Goal: Check status: Check status

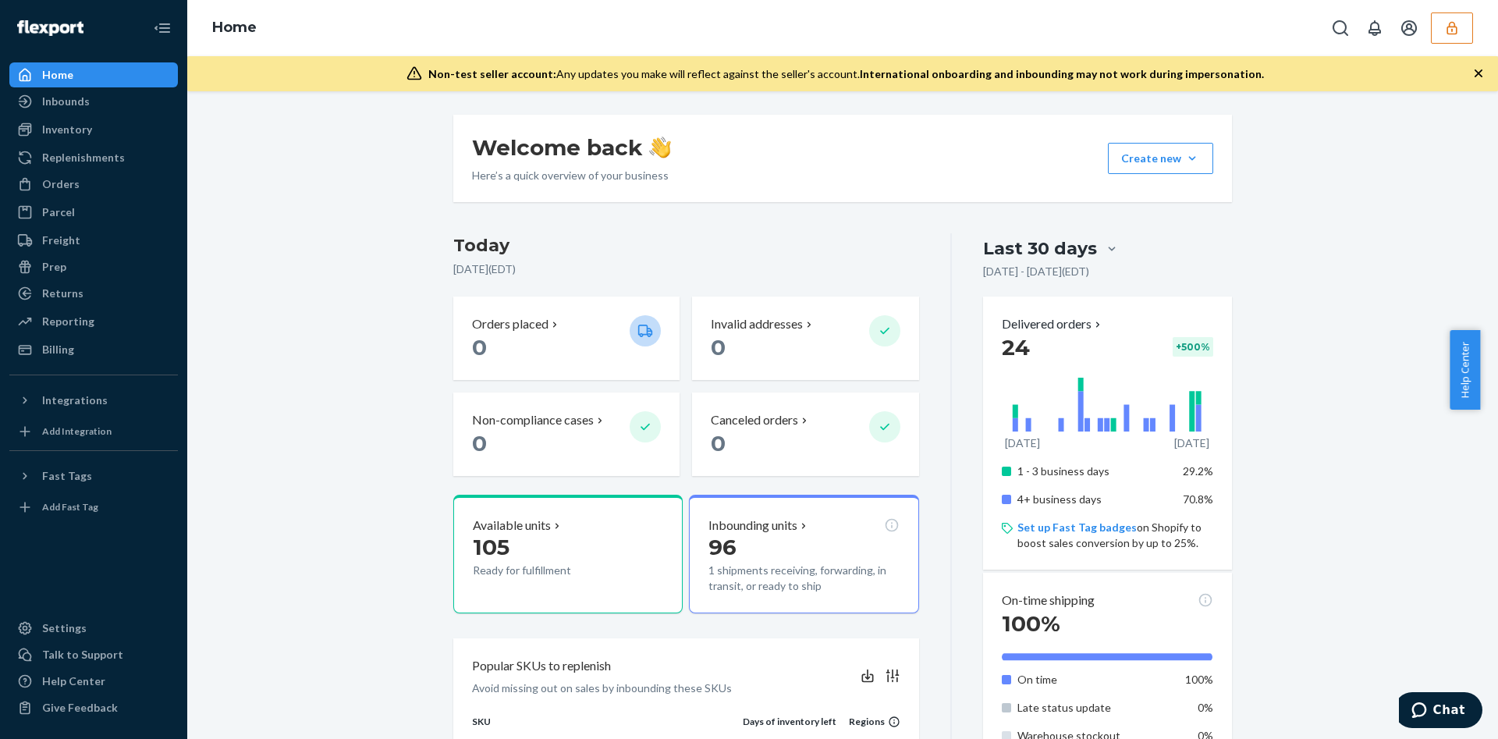
click at [1447, 48] on div "Home" at bounding box center [842, 28] width 1311 height 56
click at [1444, 34] on icon "button" at bounding box center [1452, 28] width 16 height 16
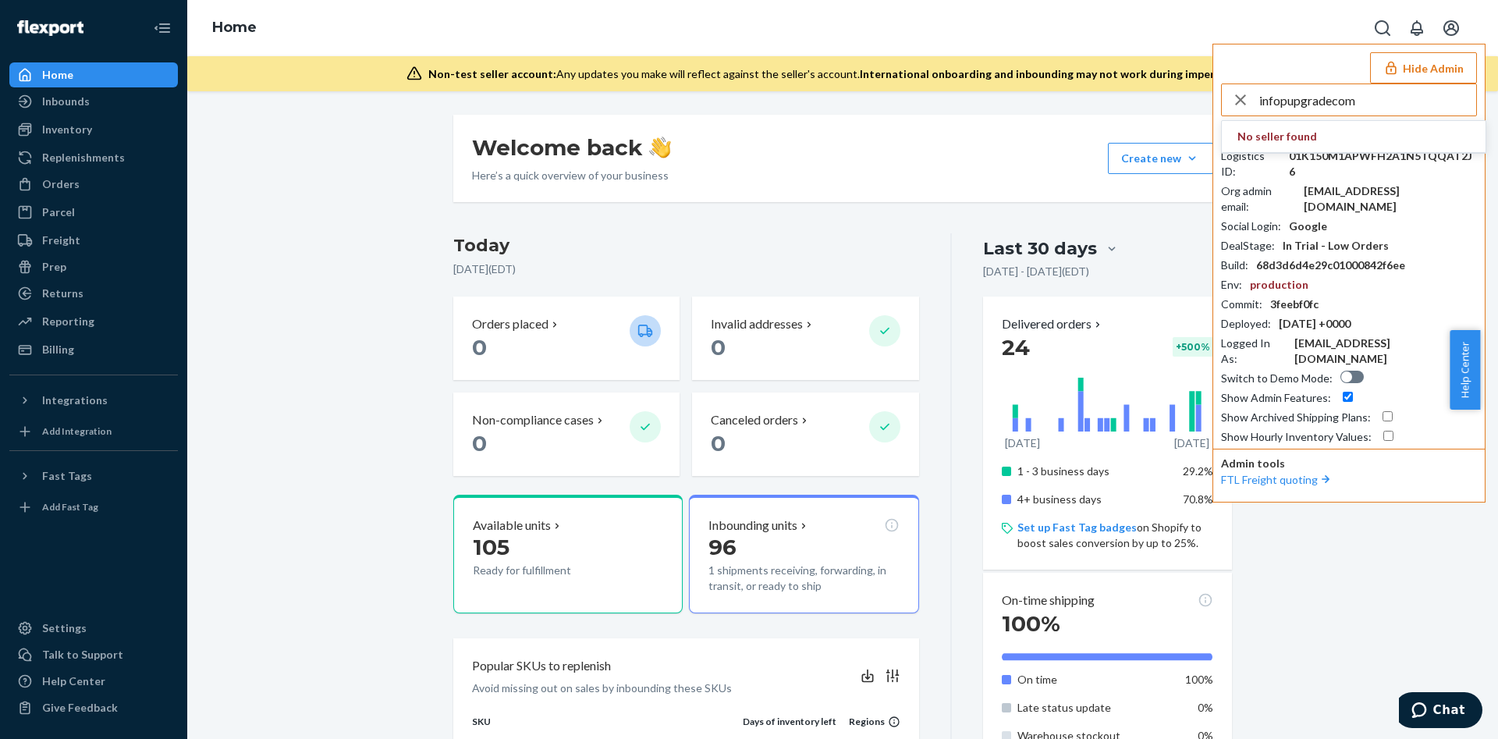
type input "infopupgradecom"
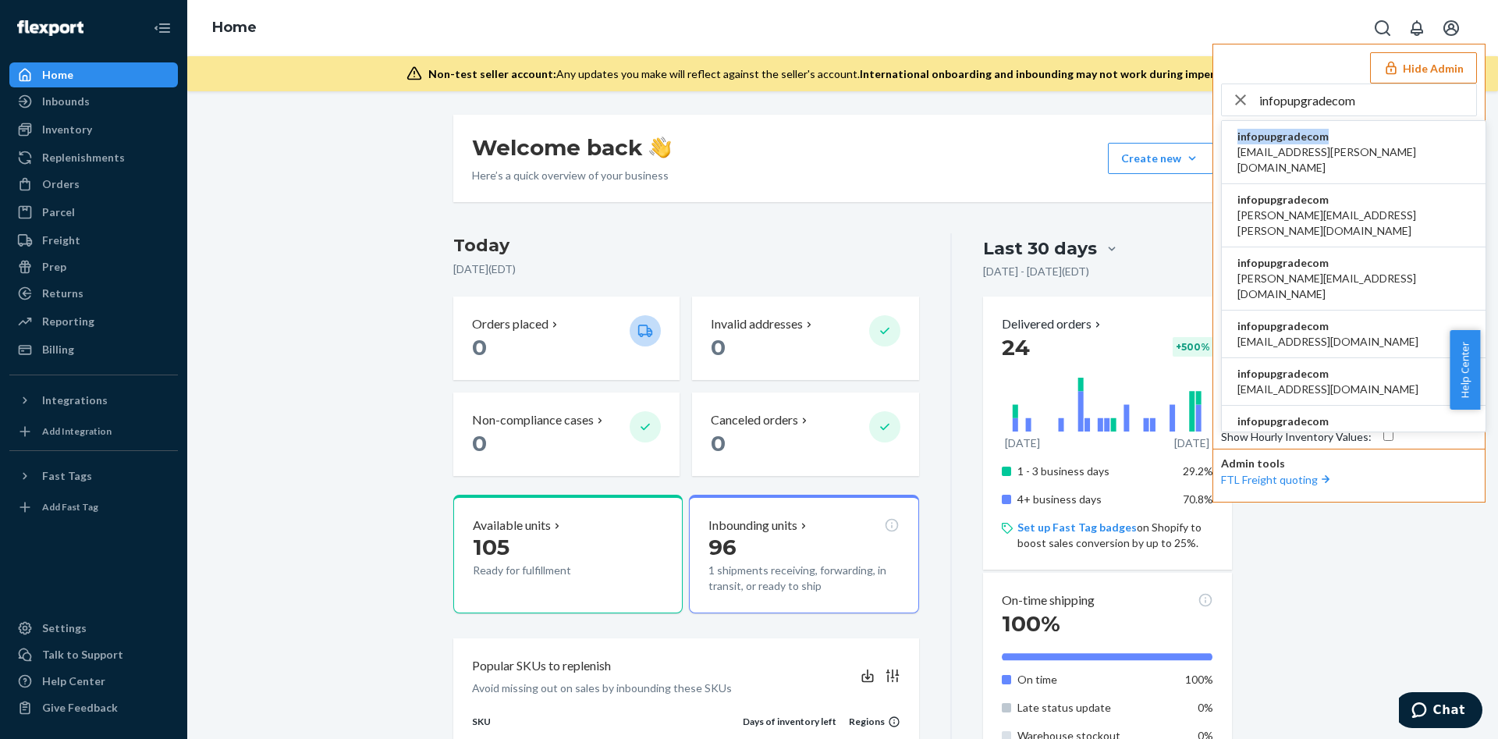
click at [1301, 130] on span "infopupgradecom" at bounding box center [1354, 137] width 233 height 16
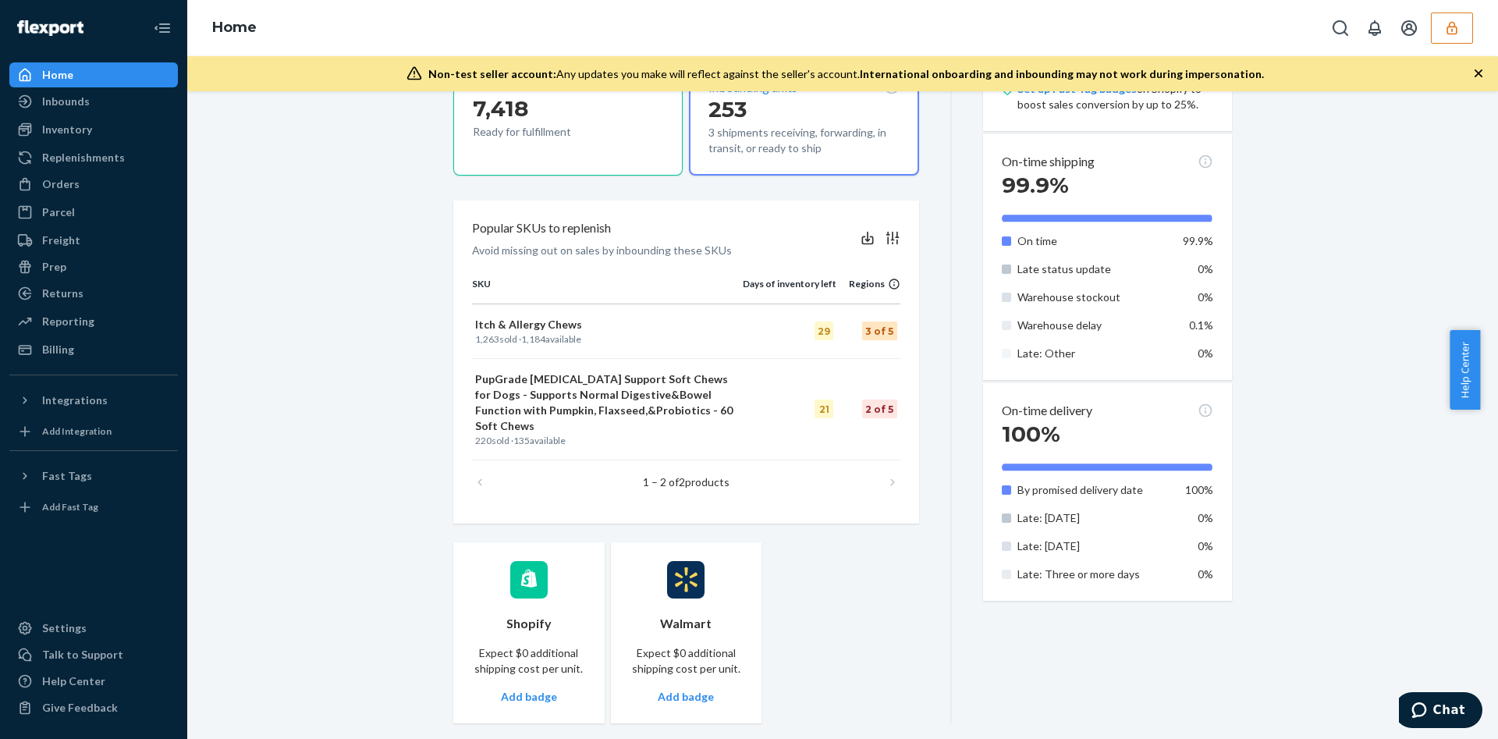
scroll to position [438, 0]
click at [1459, 22] on icon "button" at bounding box center [1452, 28] width 16 height 16
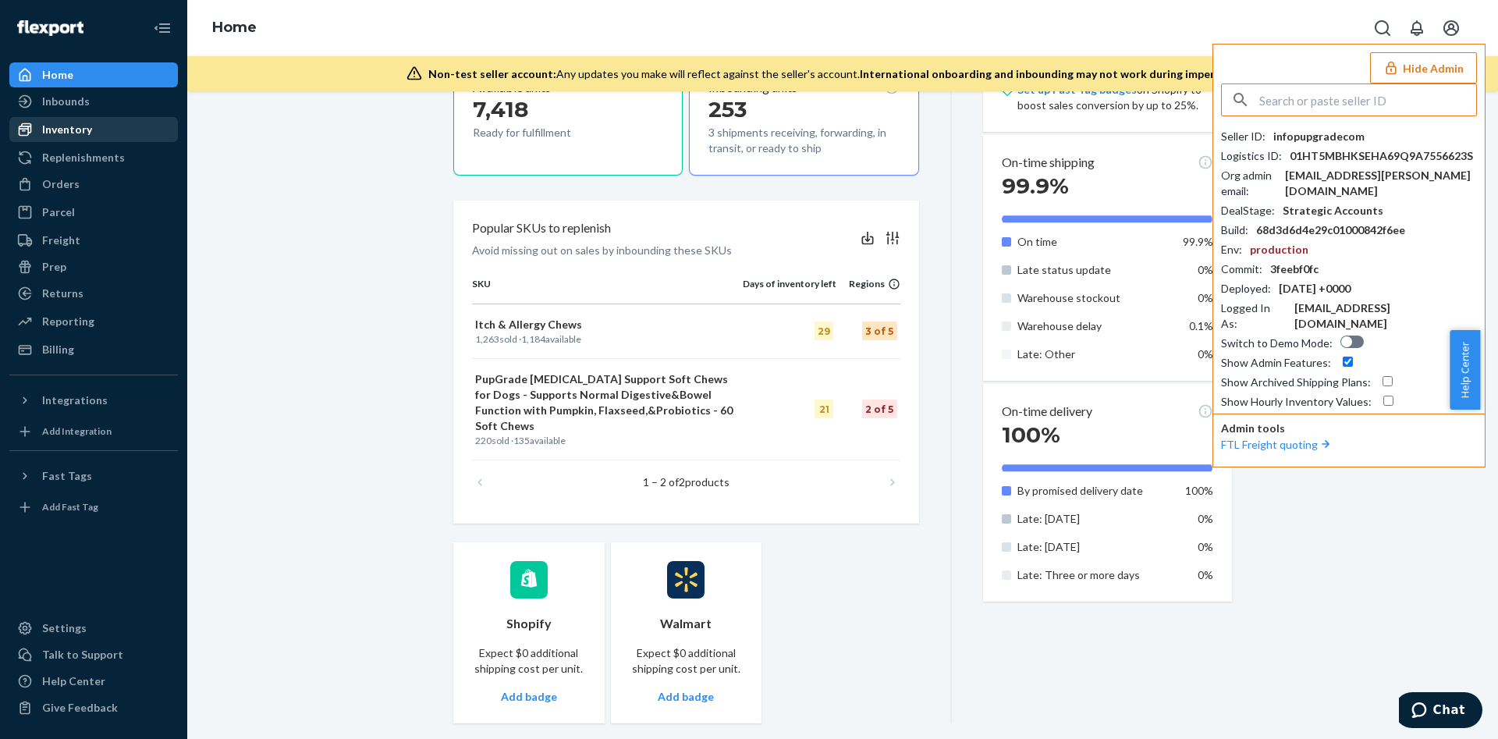
click at [61, 117] on link "Inventory" at bounding box center [93, 129] width 169 height 25
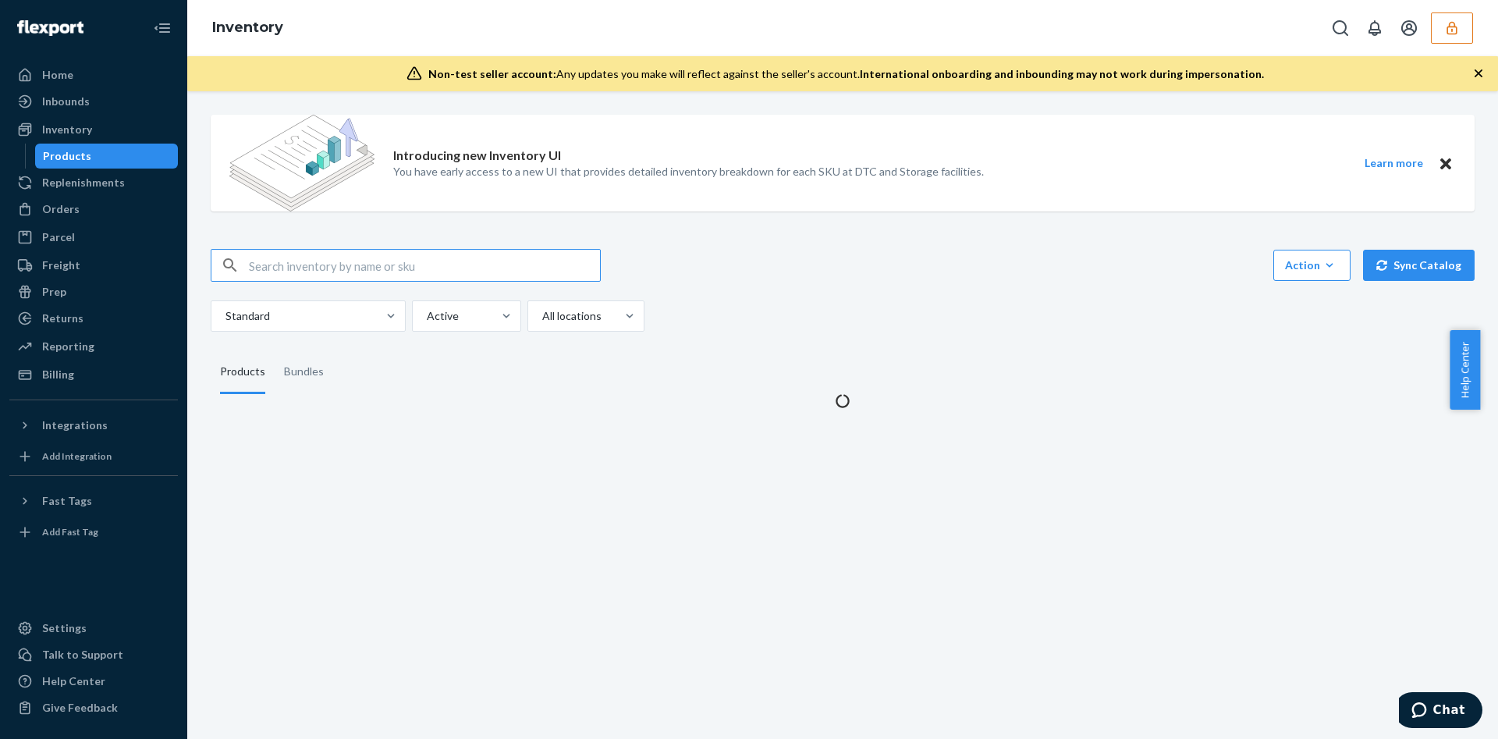
click at [102, 91] on div "Inbounds" at bounding box center [93, 102] width 165 height 22
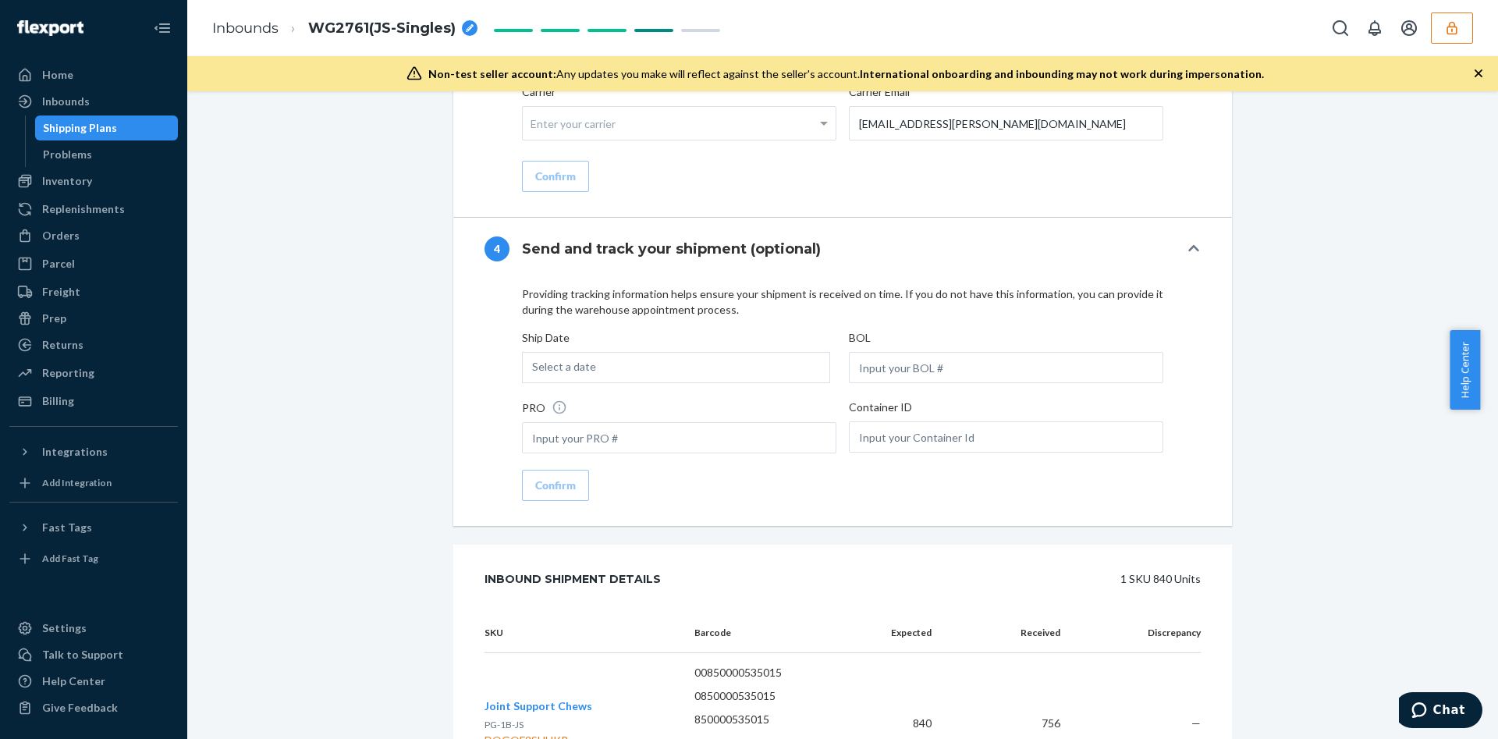
scroll to position [6147, 0]
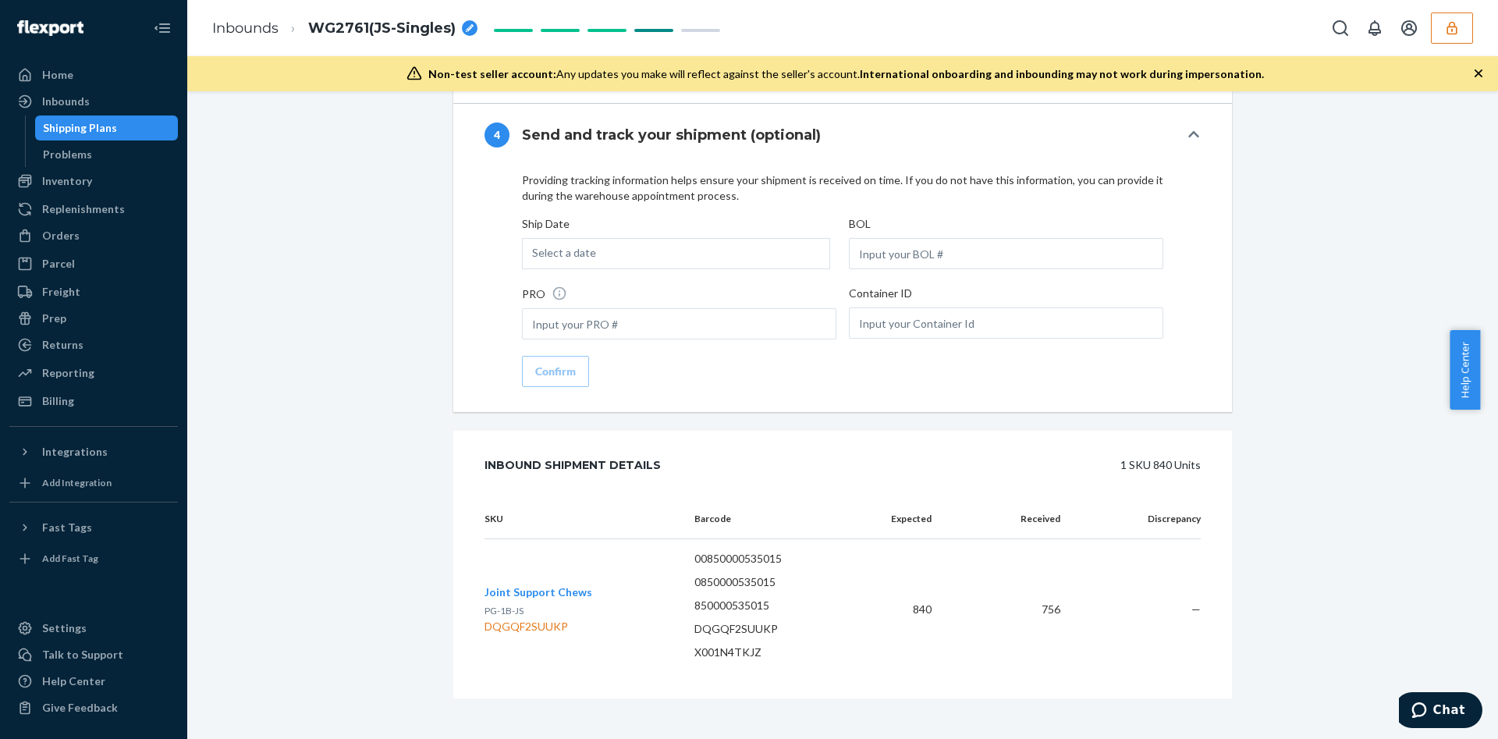
click at [520, 619] on div "DQGQF2SUUKP" at bounding box center [539, 627] width 108 height 16
copy div "DQGQF2SUUKP"
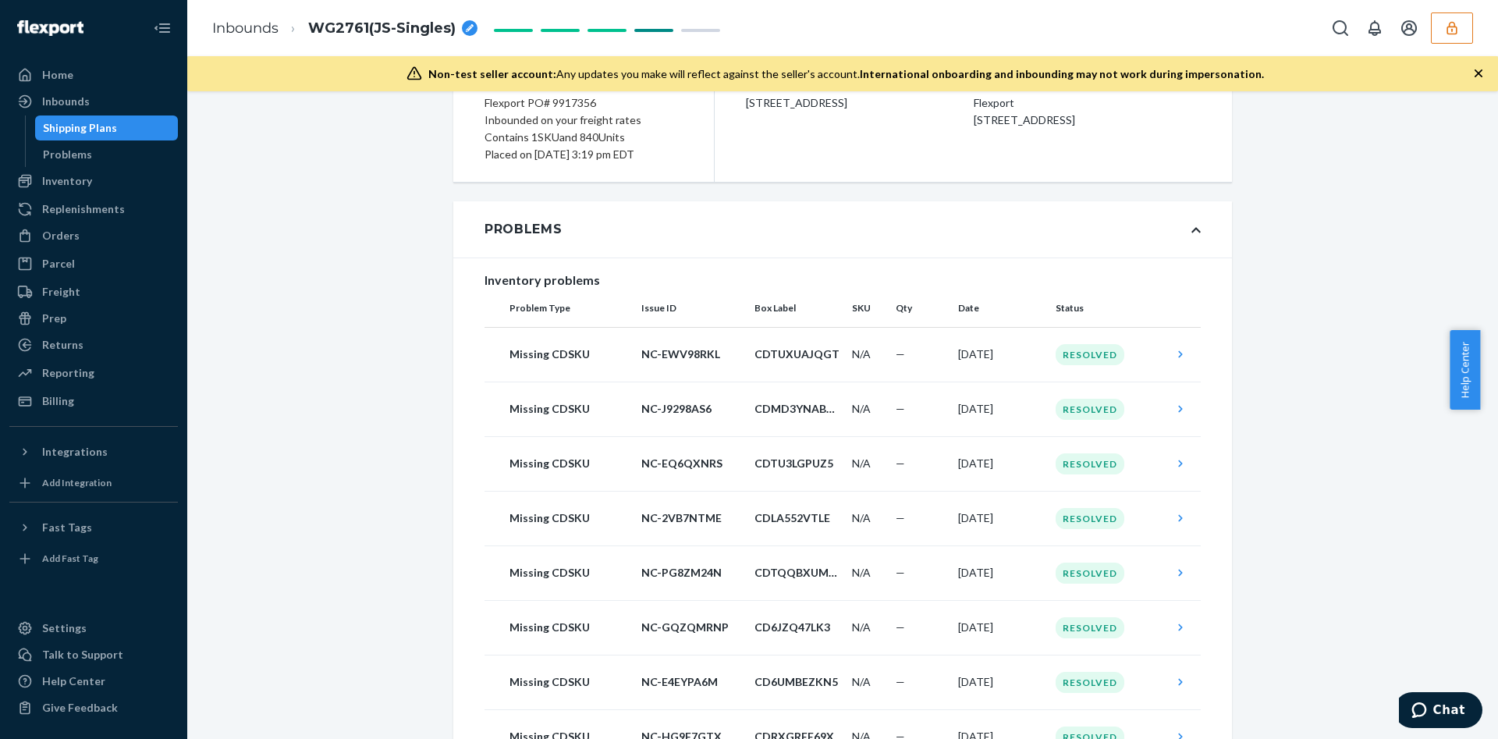
scroll to position [0, 0]
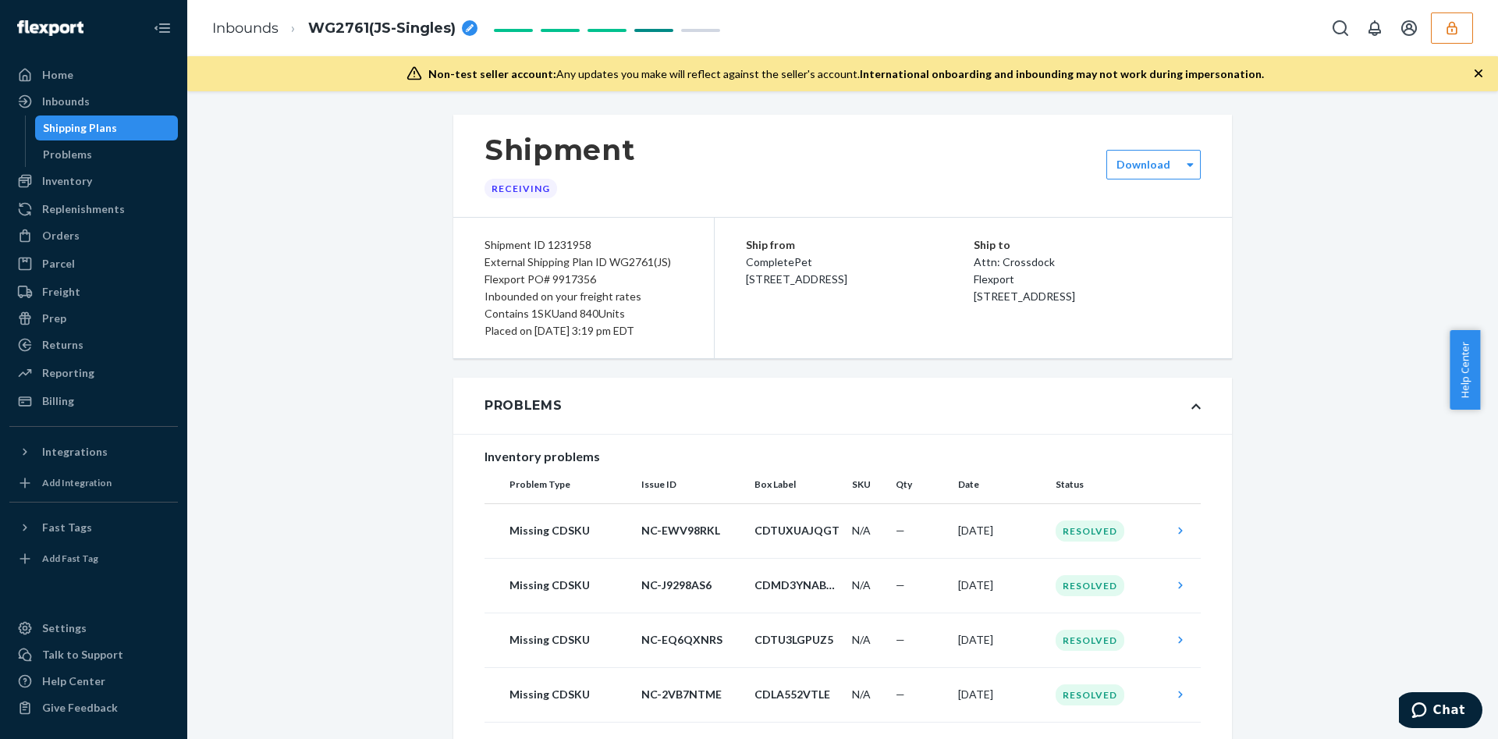
click at [645, 406] on div "Problems" at bounding box center [842, 406] width 779 height 56
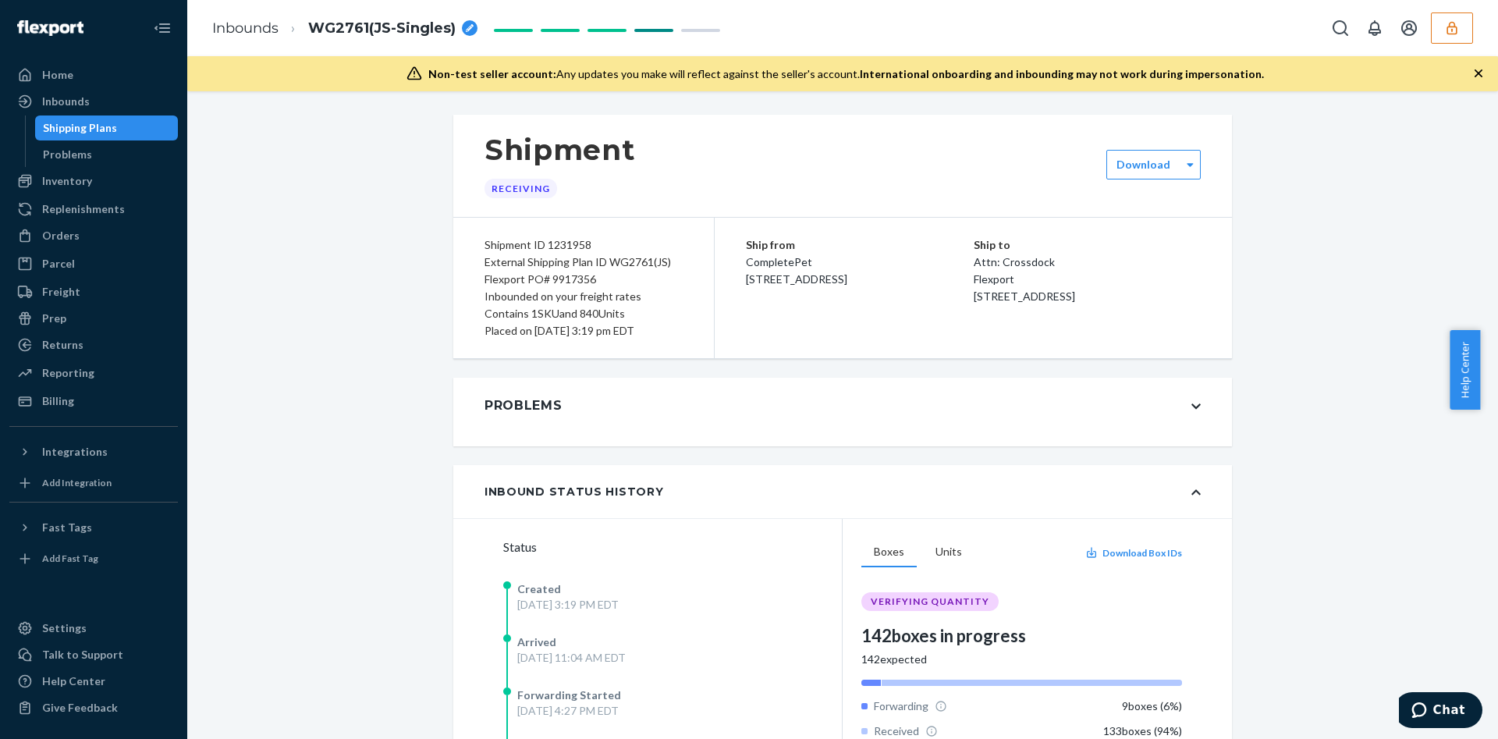
click at [567, 407] on div "Problems" at bounding box center [842, 406] width 779 height 56
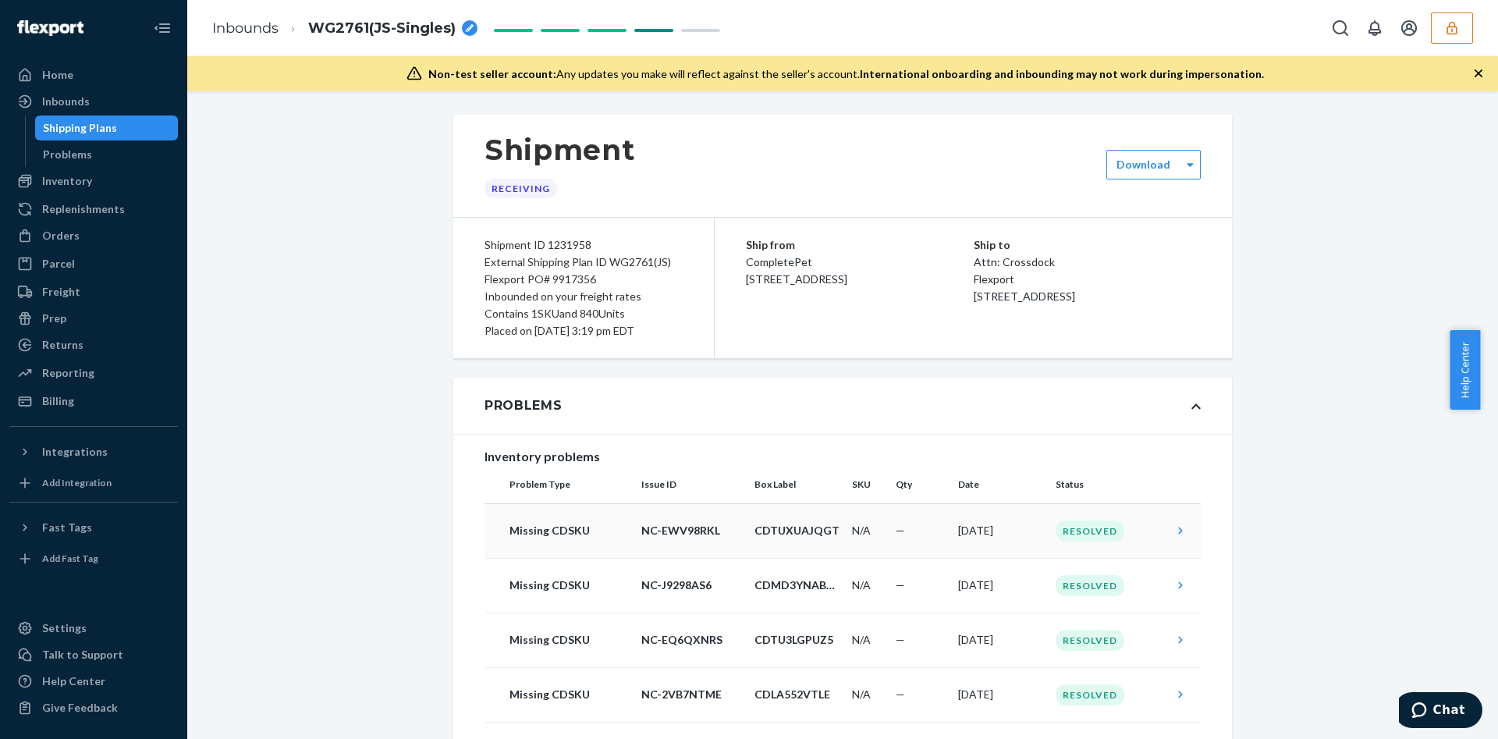
click at [569, 545] on td "Missing CDSKU" at bounding box center [560, 530] width 151 height 55
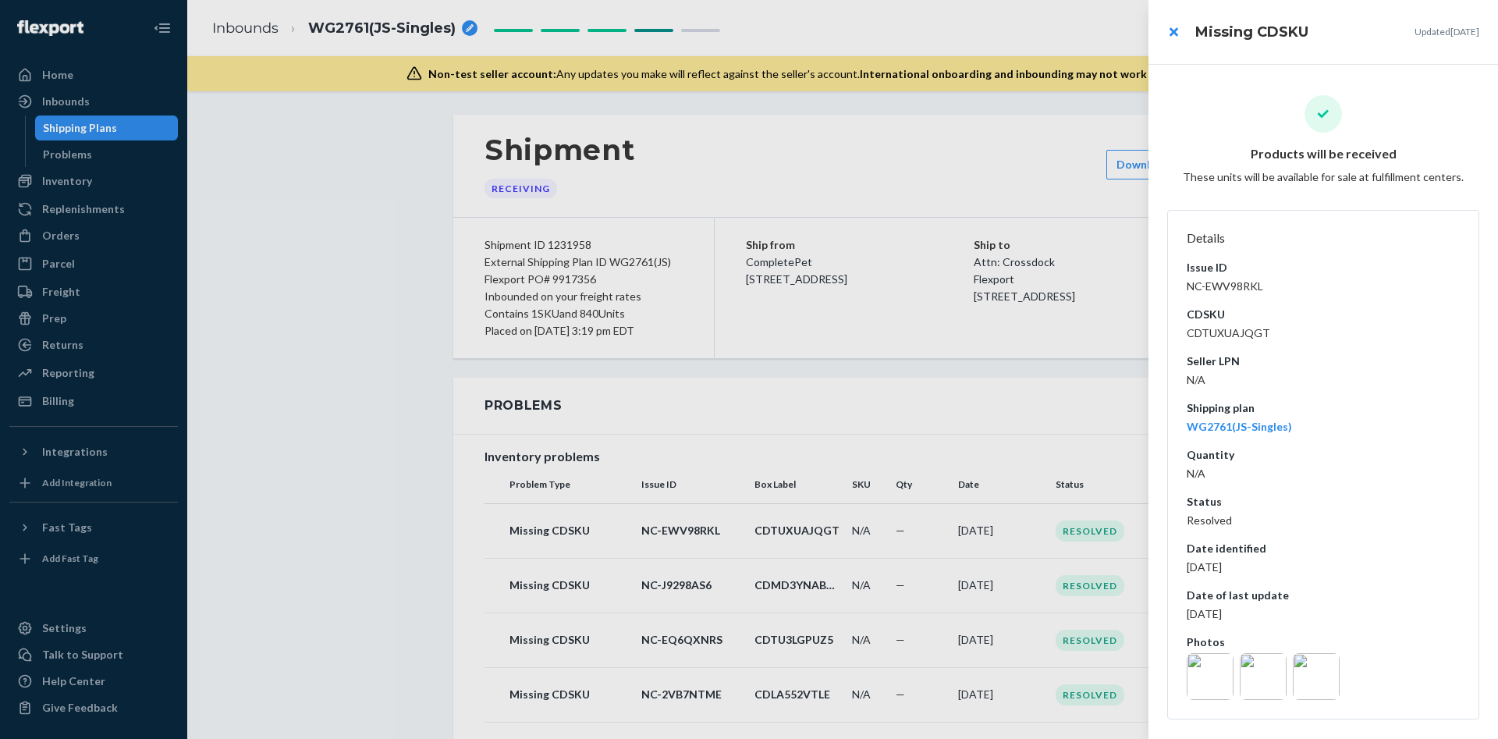
click at [1203, 655] on img at bounding box center [1210, 676] width 47 height 47
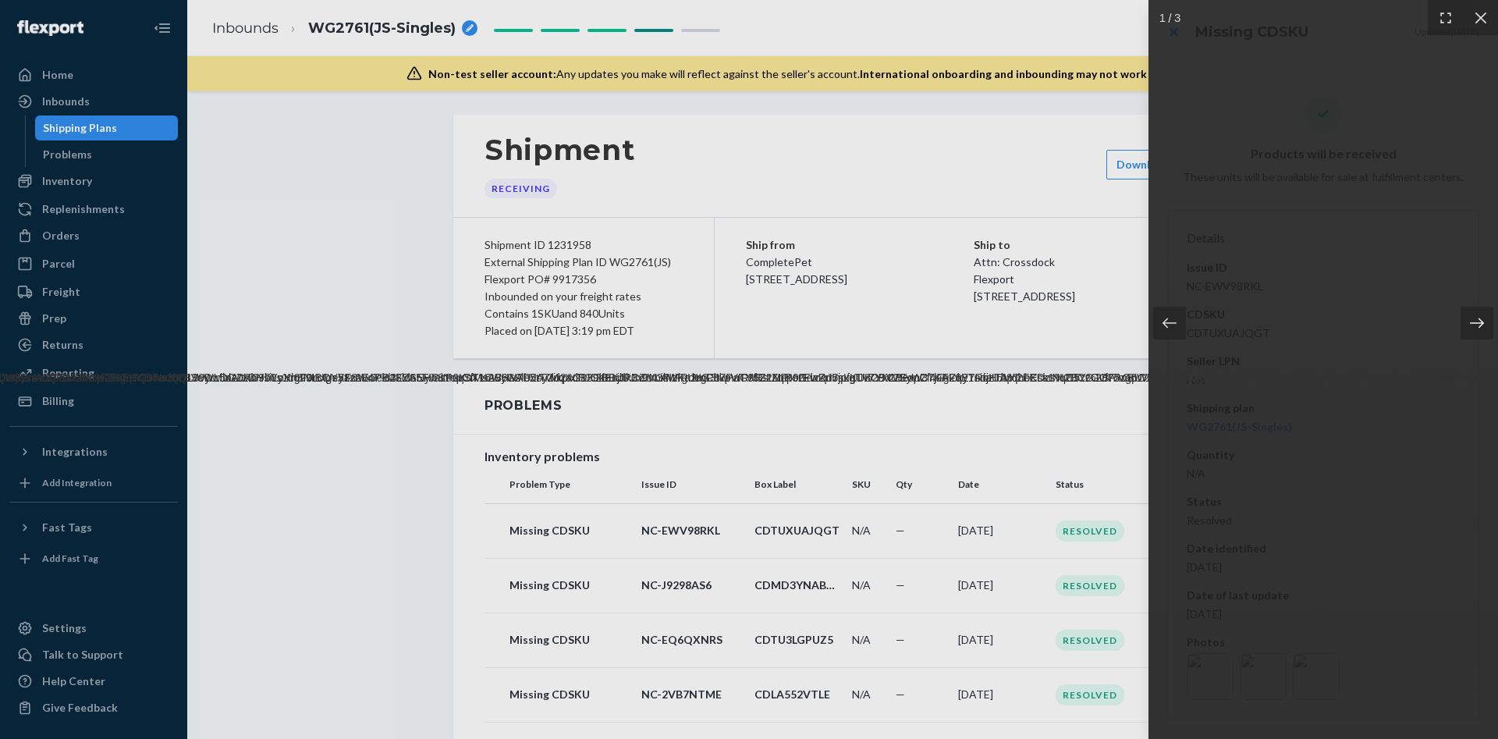
click at [1480, 335] on div at bounding box center [1477, 323] width 33 height 33
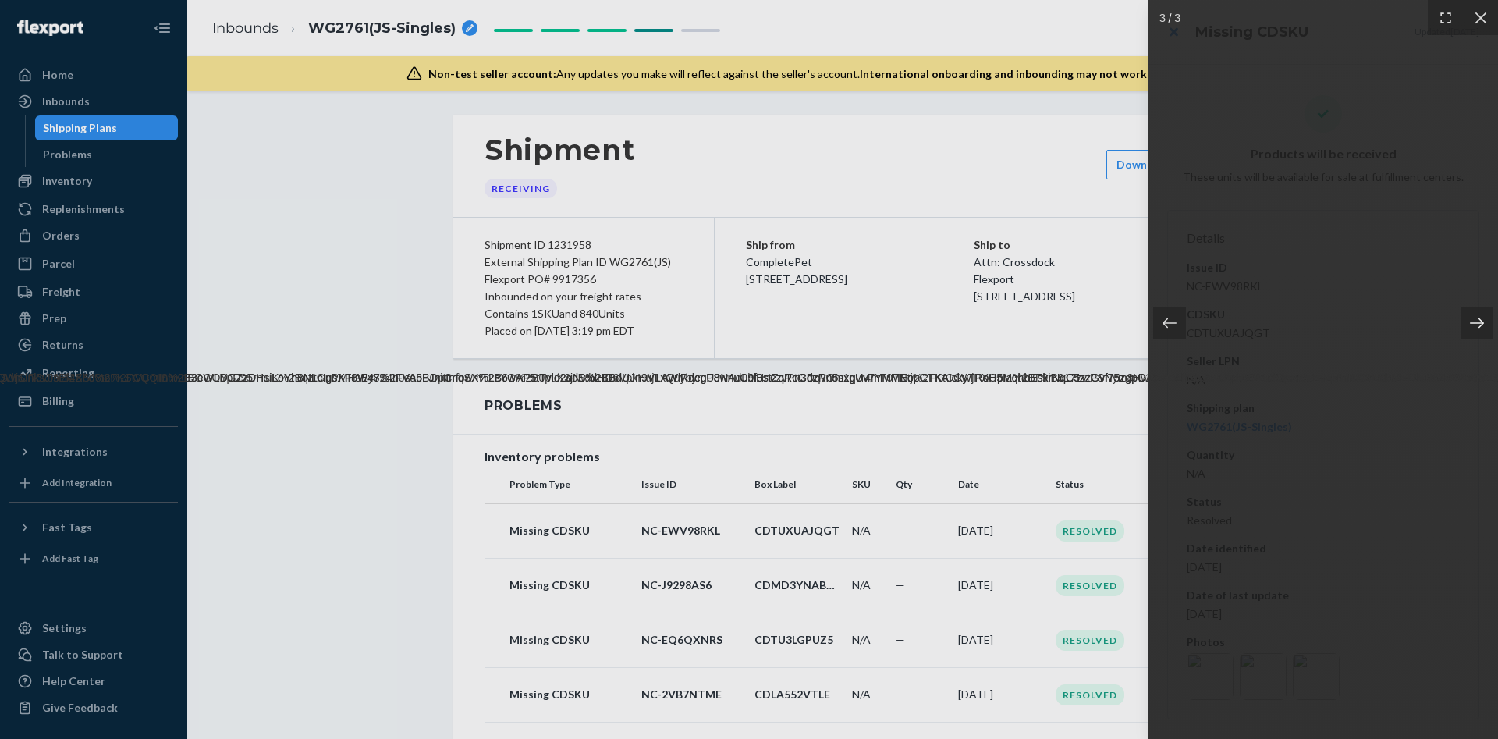
click at [1480, 335] on div at bounding box center [1477, 323] width 33 height 33
click at [1328, 531] on div at bounding box center [1324, 369] width 350 height 739
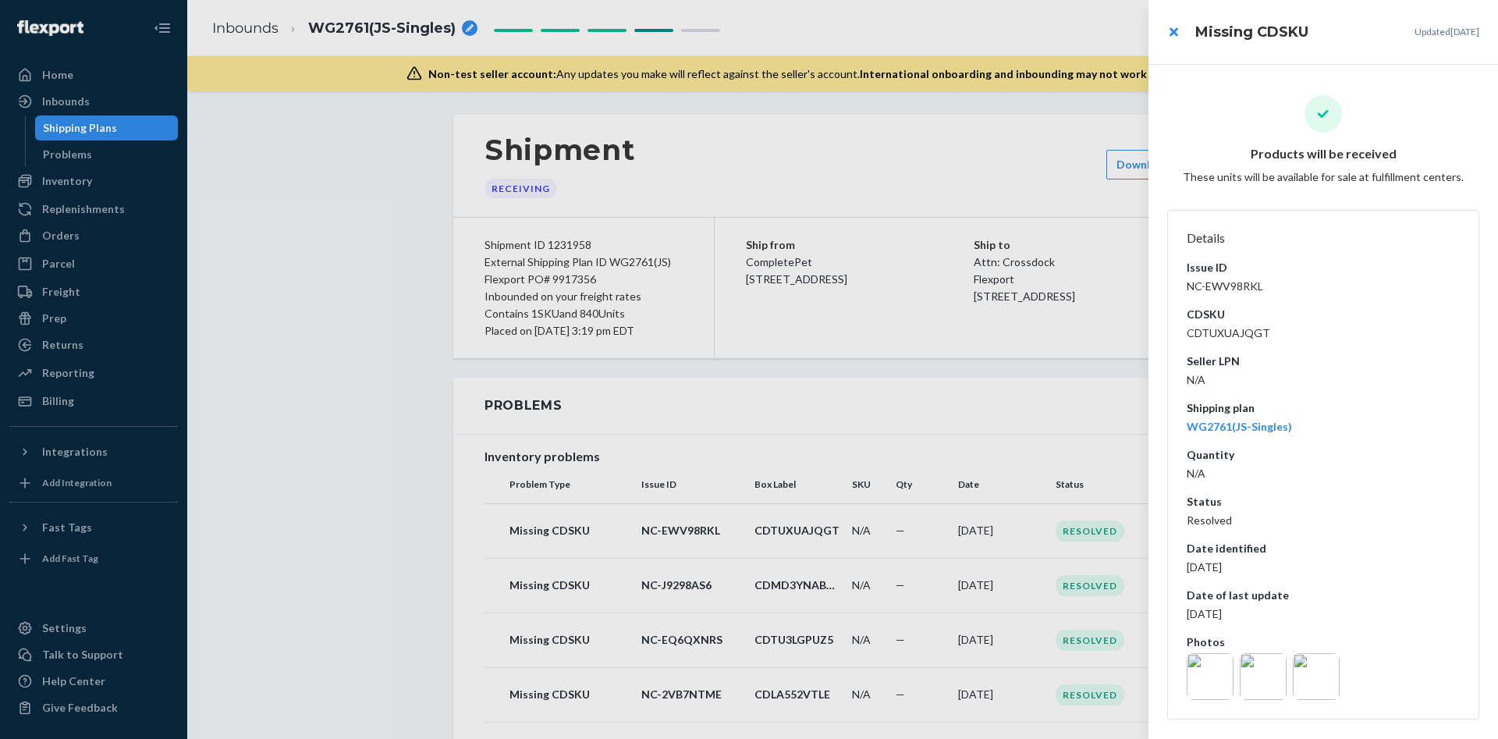
click at [694, 582] on div at bounding box center [749, 369] width 1498 height 739
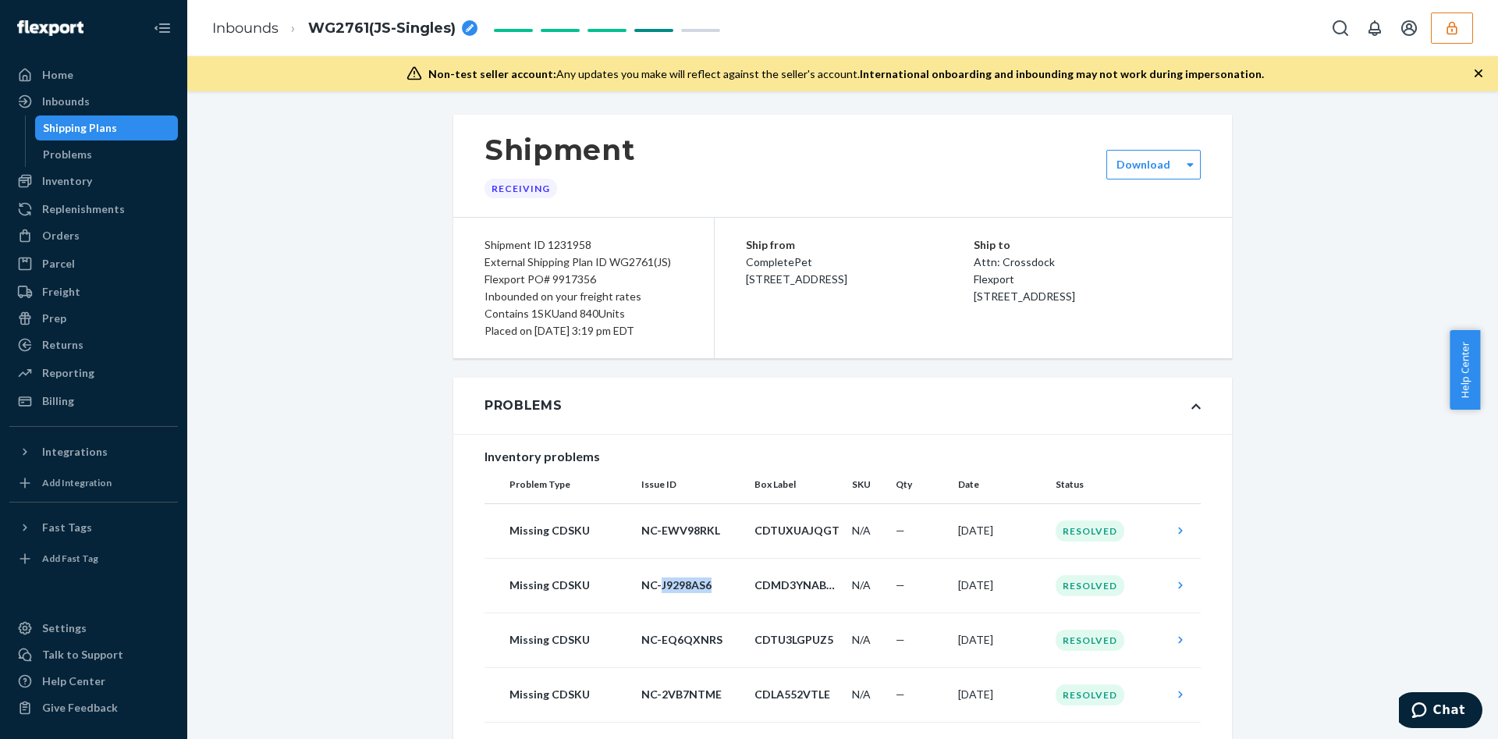
click at [694, 582] on p "NC-J9298AS6" at bounding box center [691, 585] width 101 height 16
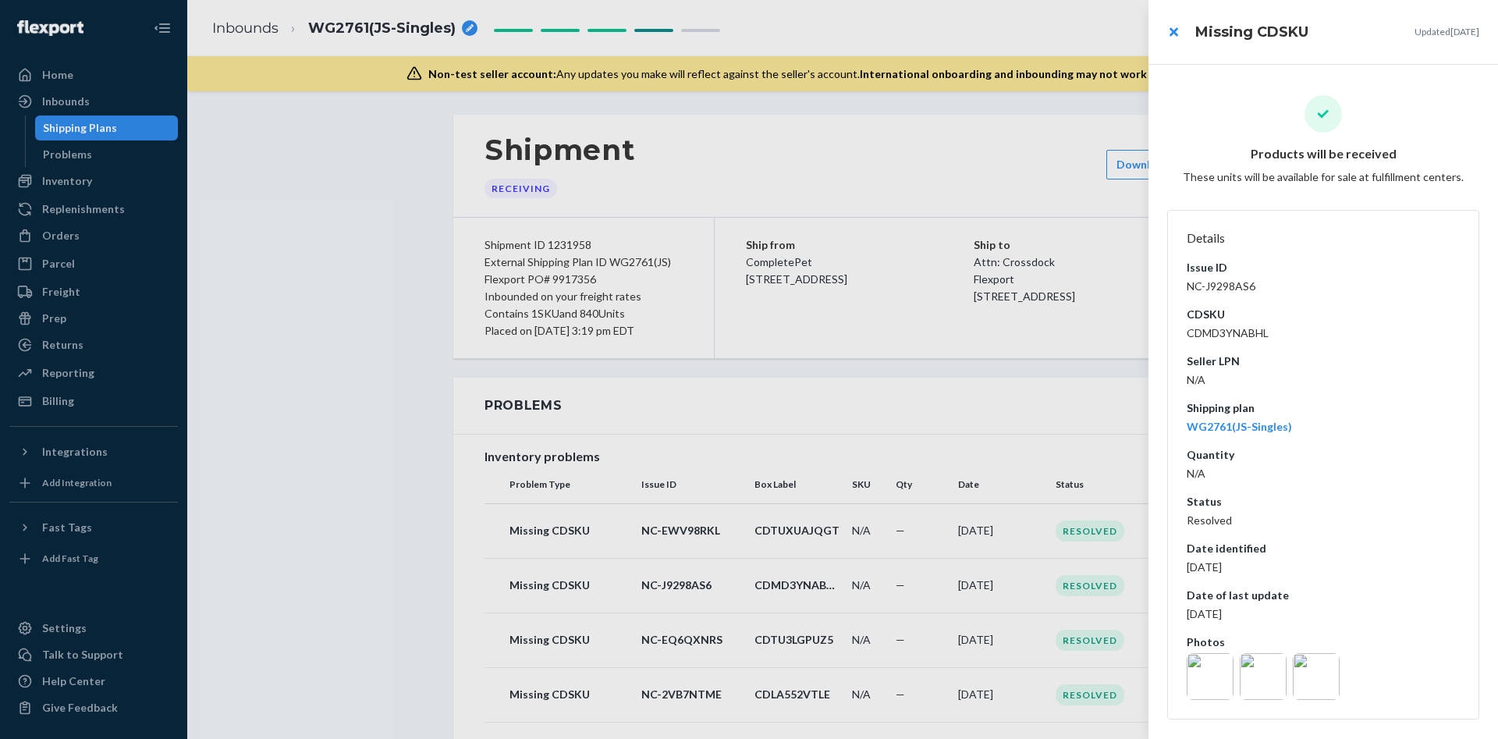
click at [1239, 663] on div at bounding box center [1323, 676] width 279 height 47
click at [1230, 679] on img at bounding box center [1210, 676] width 47 height 47
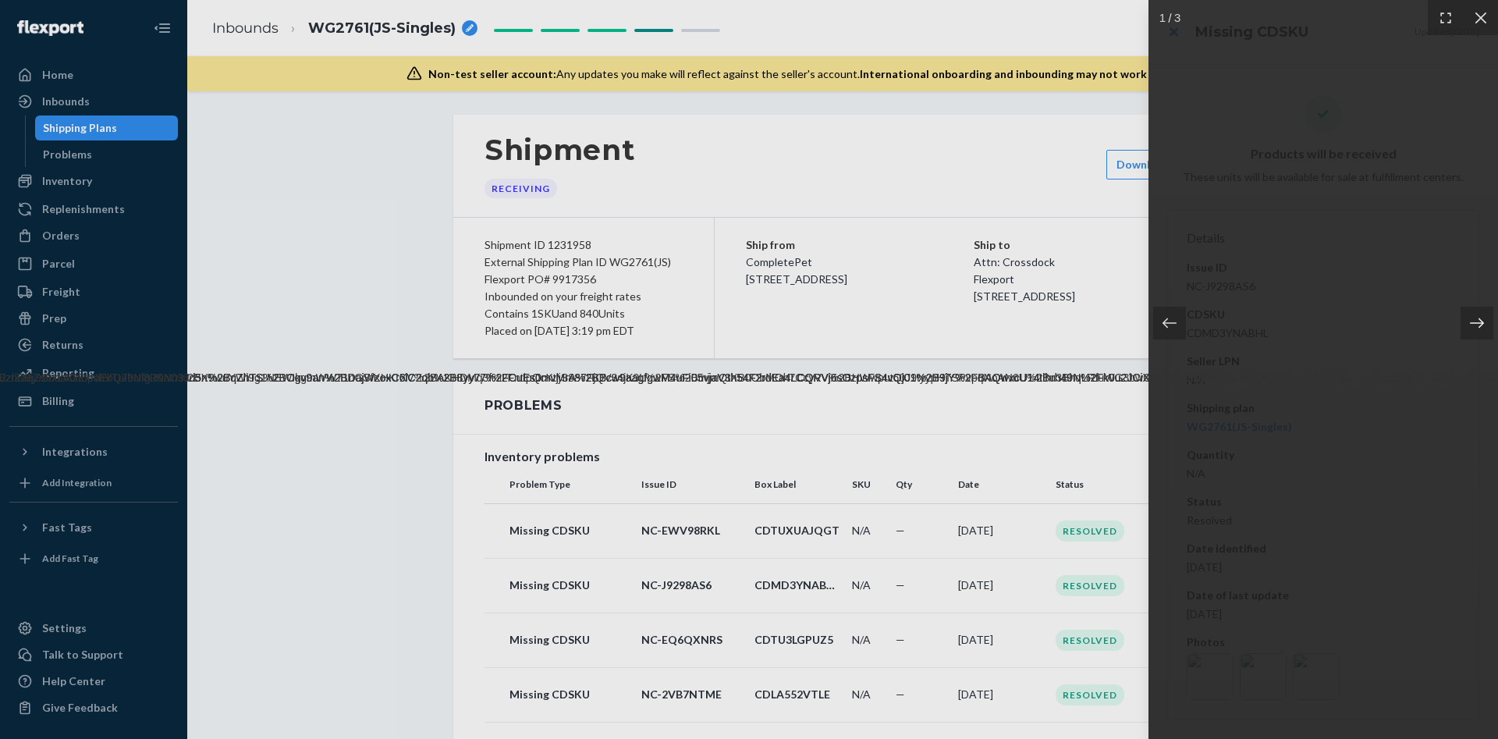
click at [1476, 300] on div at bounding box center [1467, 323] width 61 height 80
click at [1021, 574] on div at bounding box center [749, 369] width 1498 height 739
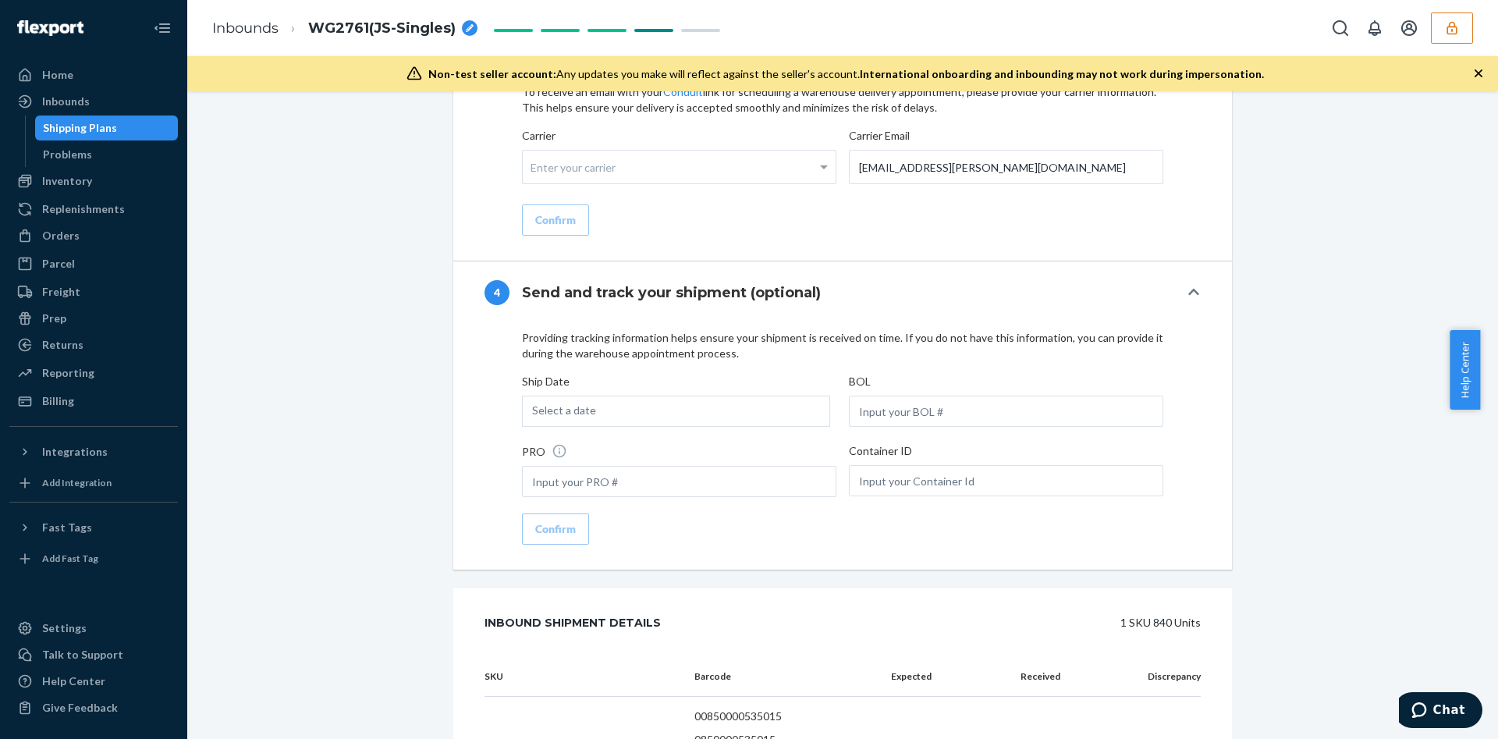
scroll to position [6147, 0]
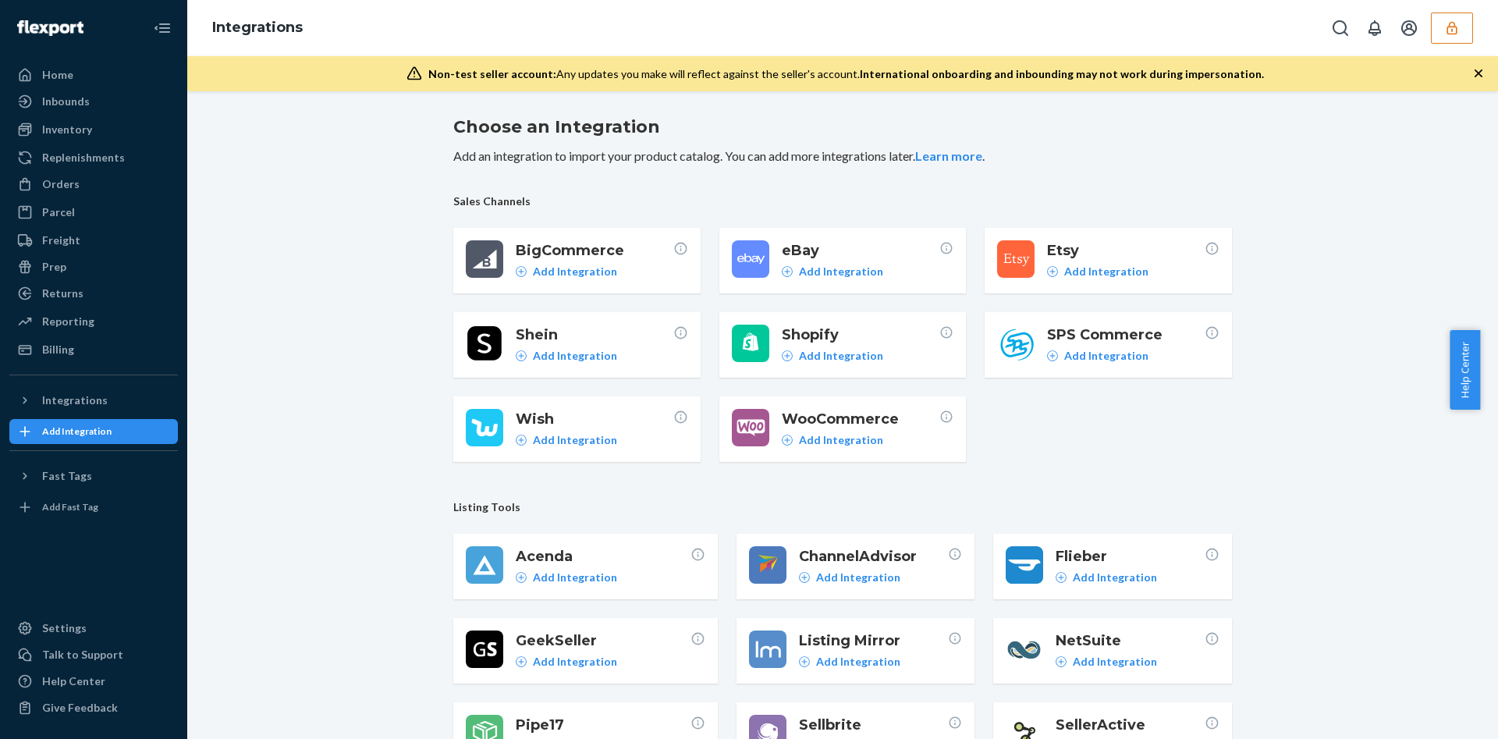
click at [1451, 35] on button "button" at bounding box center [1452, 27] width 42 height 31
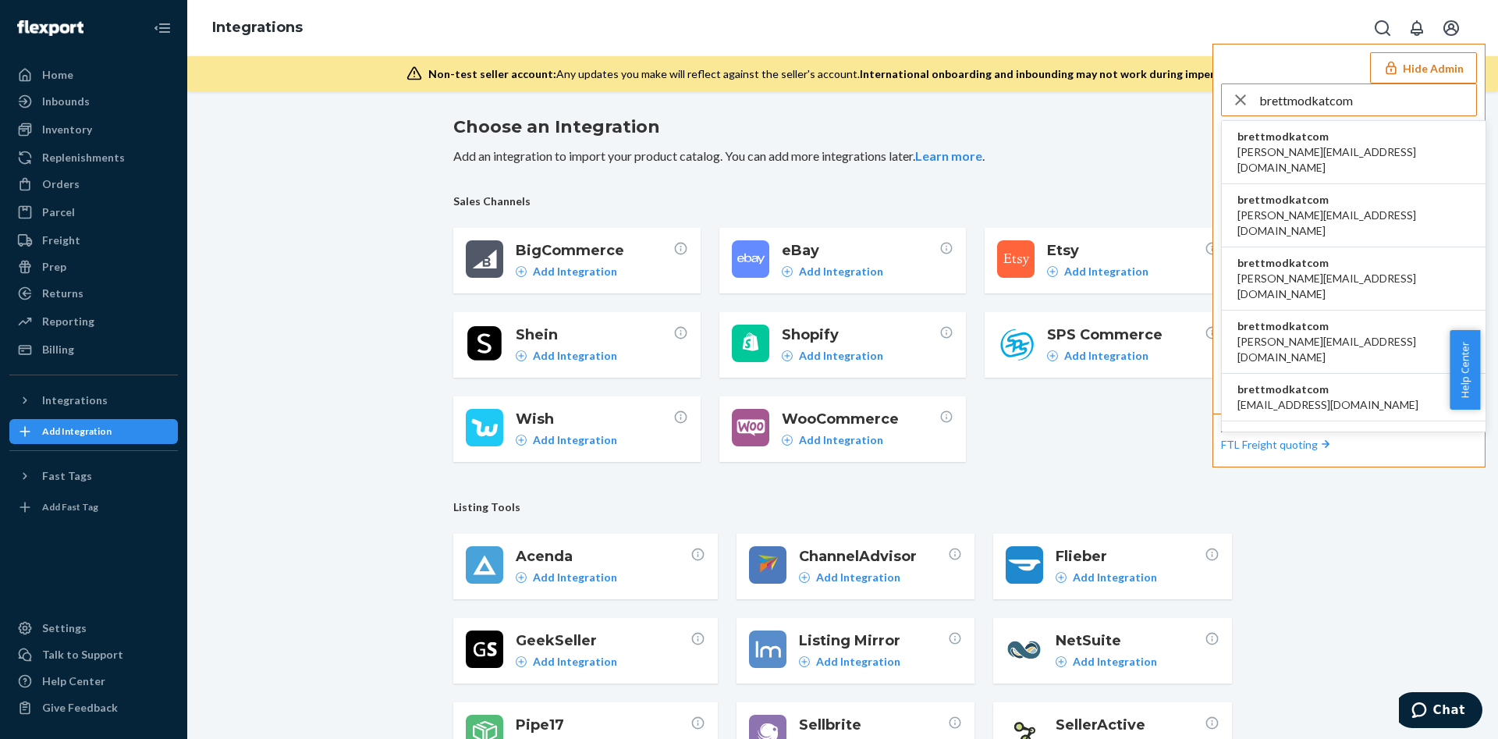
type input "brettmodkatcom"
click at [1332, 137] on li "brettmodkatcom anna@modkat.com" at bounding box center [1354, 152] width 264 height 63
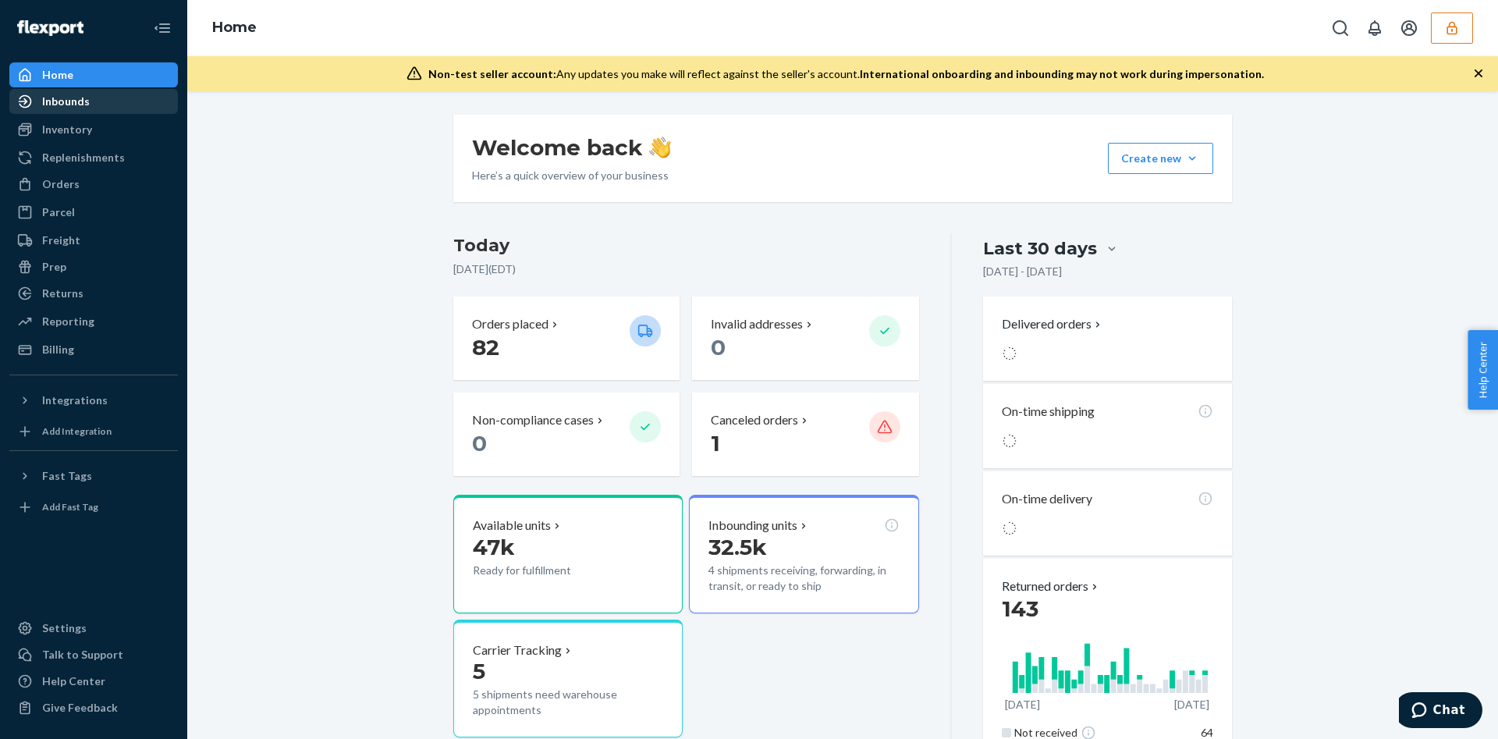
click at [95, 91] on div "Inbounds" at bounding box center [93, 102] width 165 height 22
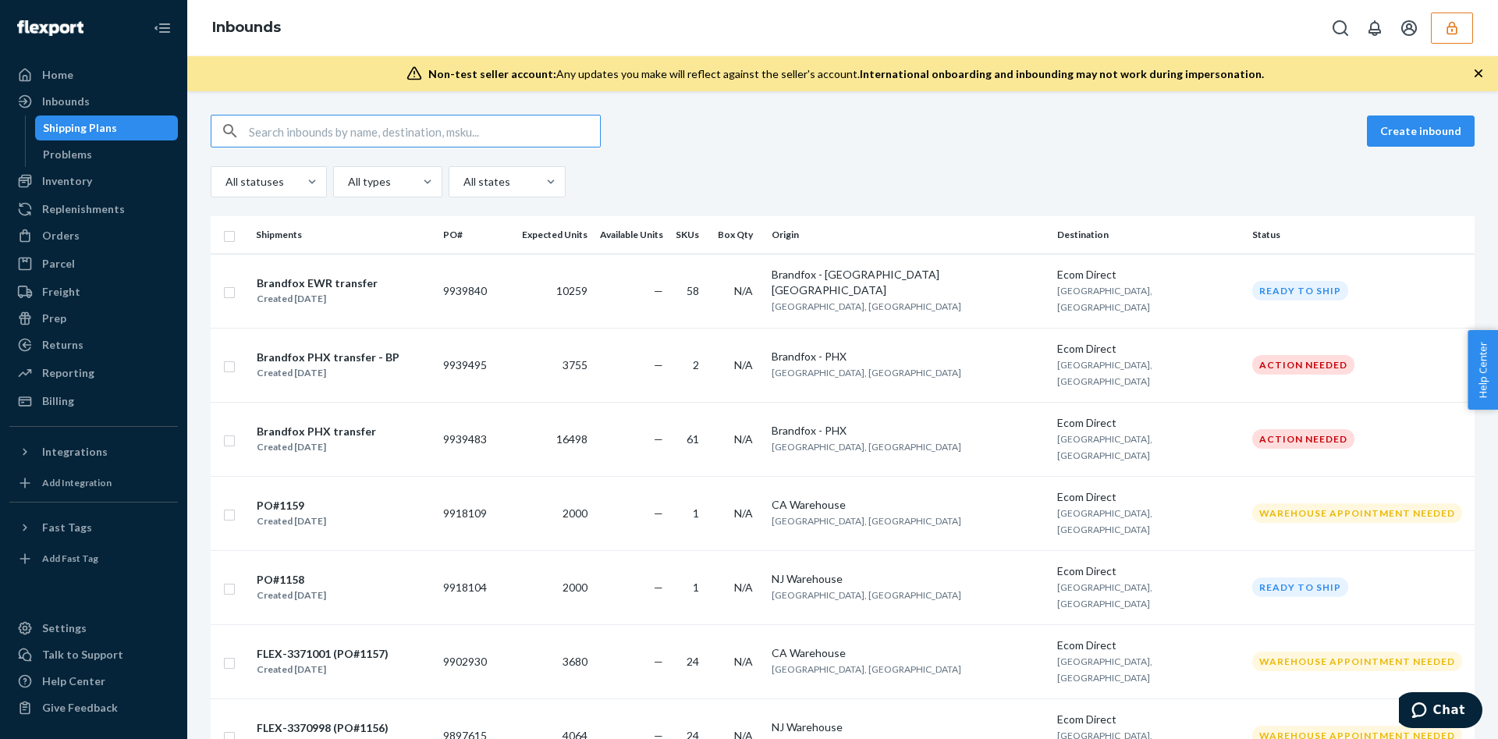
drag, startPoint x: 400, startPoint y: 125, endPoint x: 756, endPoint y: 131, distance: 356.7
click at [756, 131] on div "Create inbound" at bounding box center [843, 131] width 1264 height 33
click at [1461, 16] on button "button" at bounding box center [1452, 27] width 42 height 31
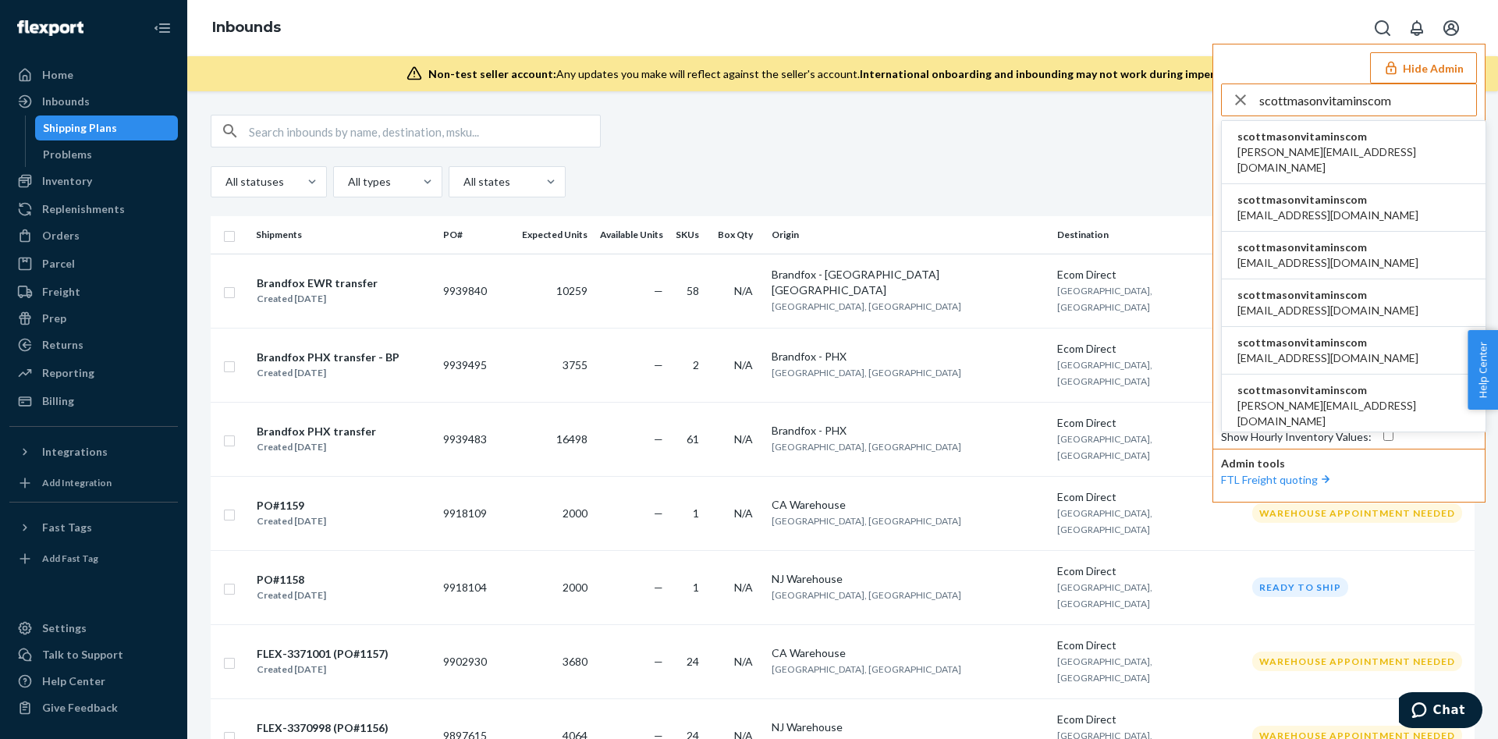
type input "scottmasonvitaminscom"
click at [1279, 142] on span "scottmasonvitaminscom" at bounding box center [1354, 137] width 233 height 16
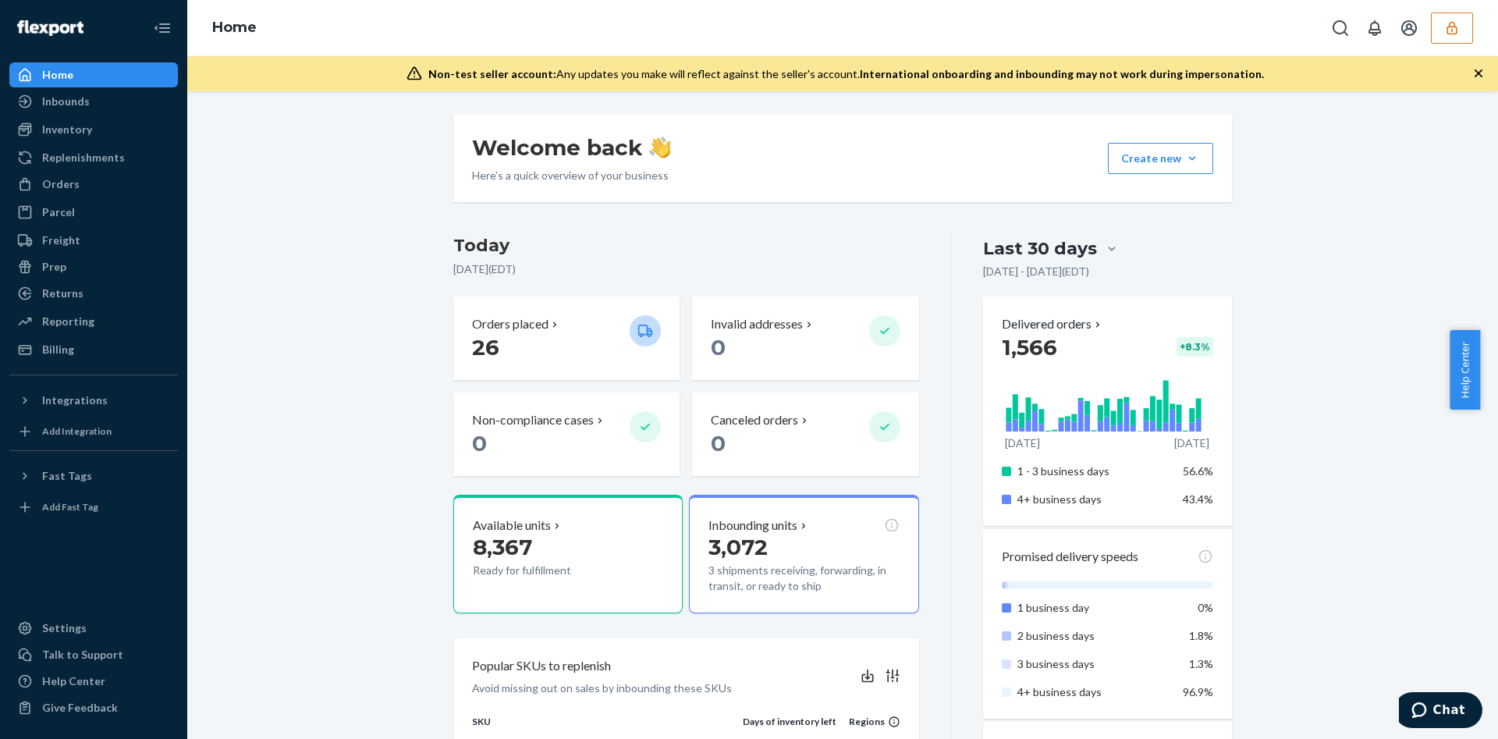
click at [96, 125] on div "Inventory" at bounding box center [93, 130] width 165 height 22
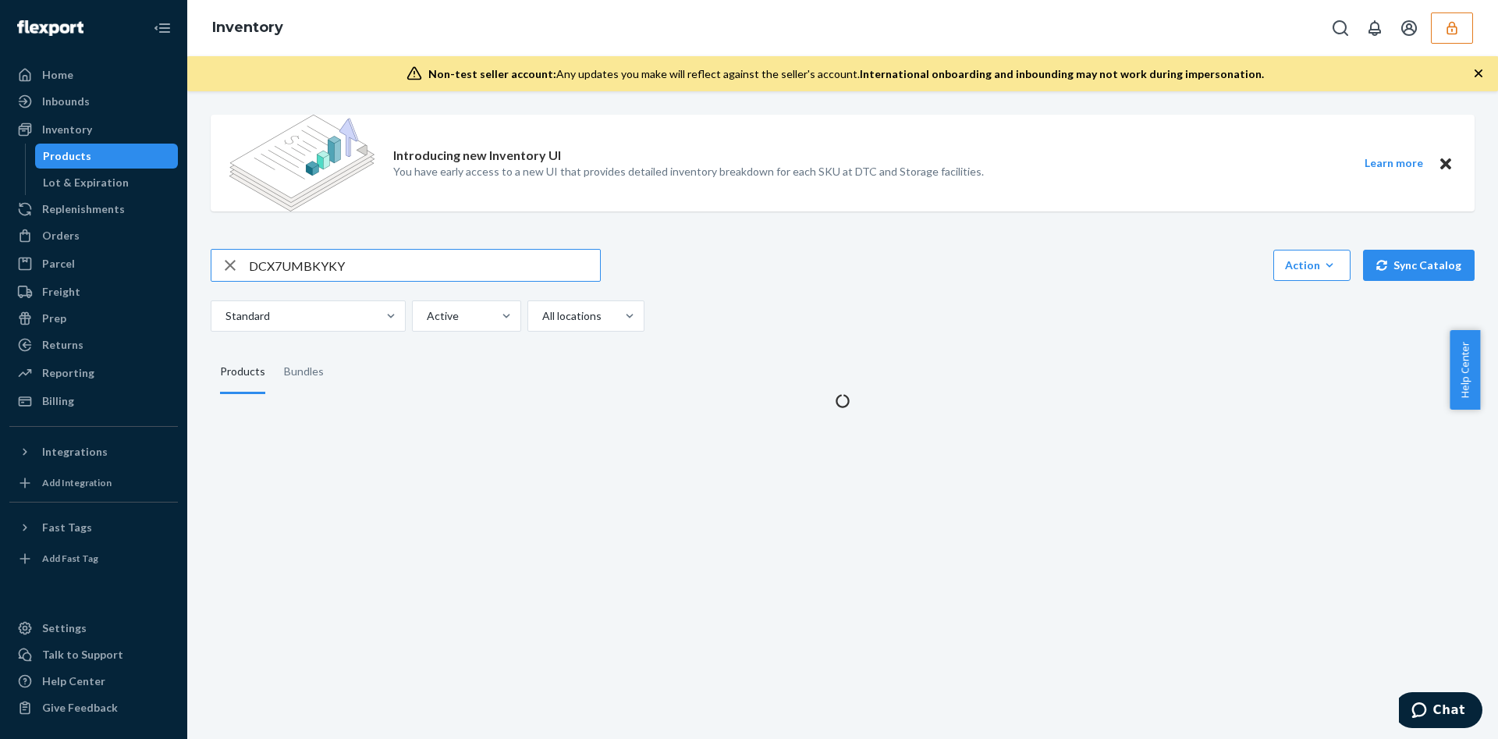
type input "DCX7UMBKYKY"
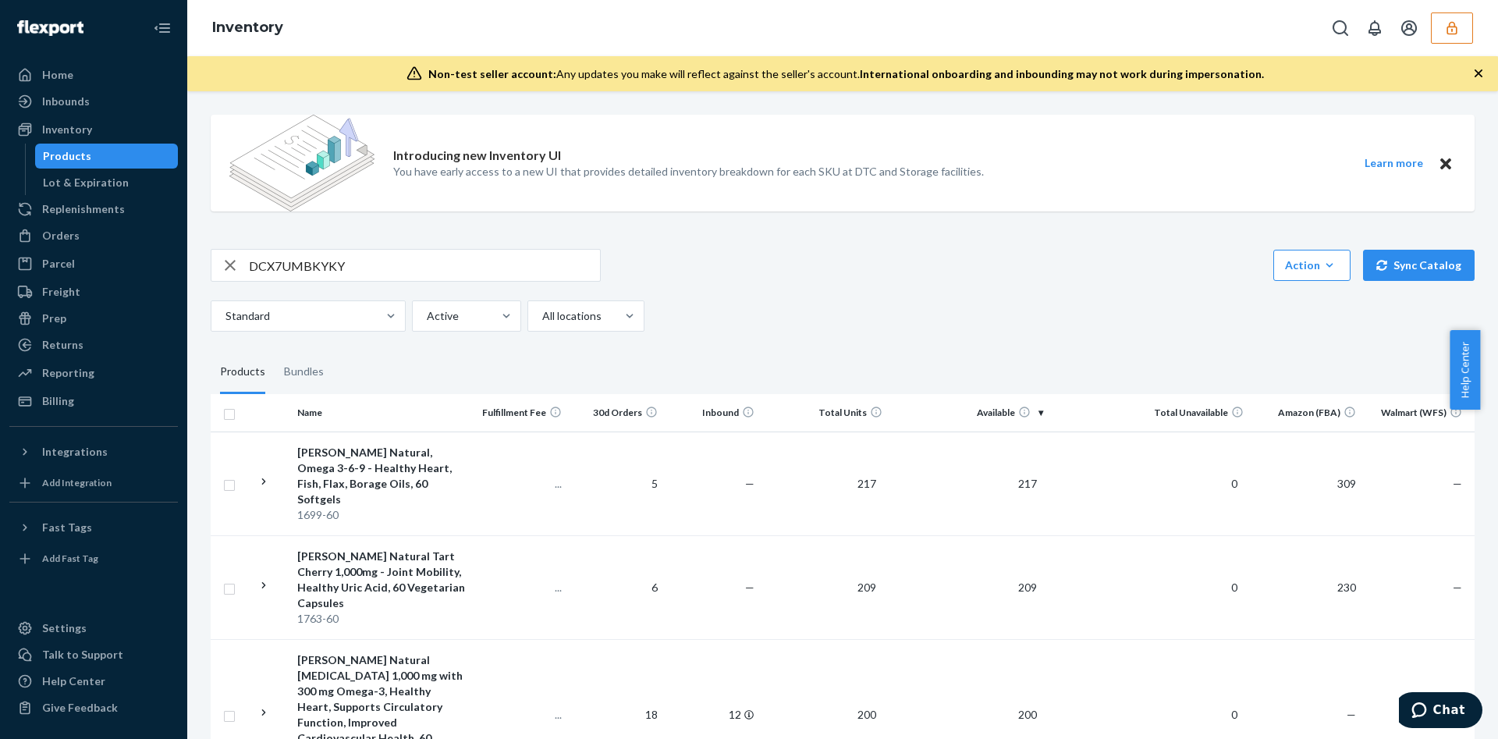
click at [406, 265] on input "DCX7UMBKYKY" at bounding box center [424, 265] width 351 height 31
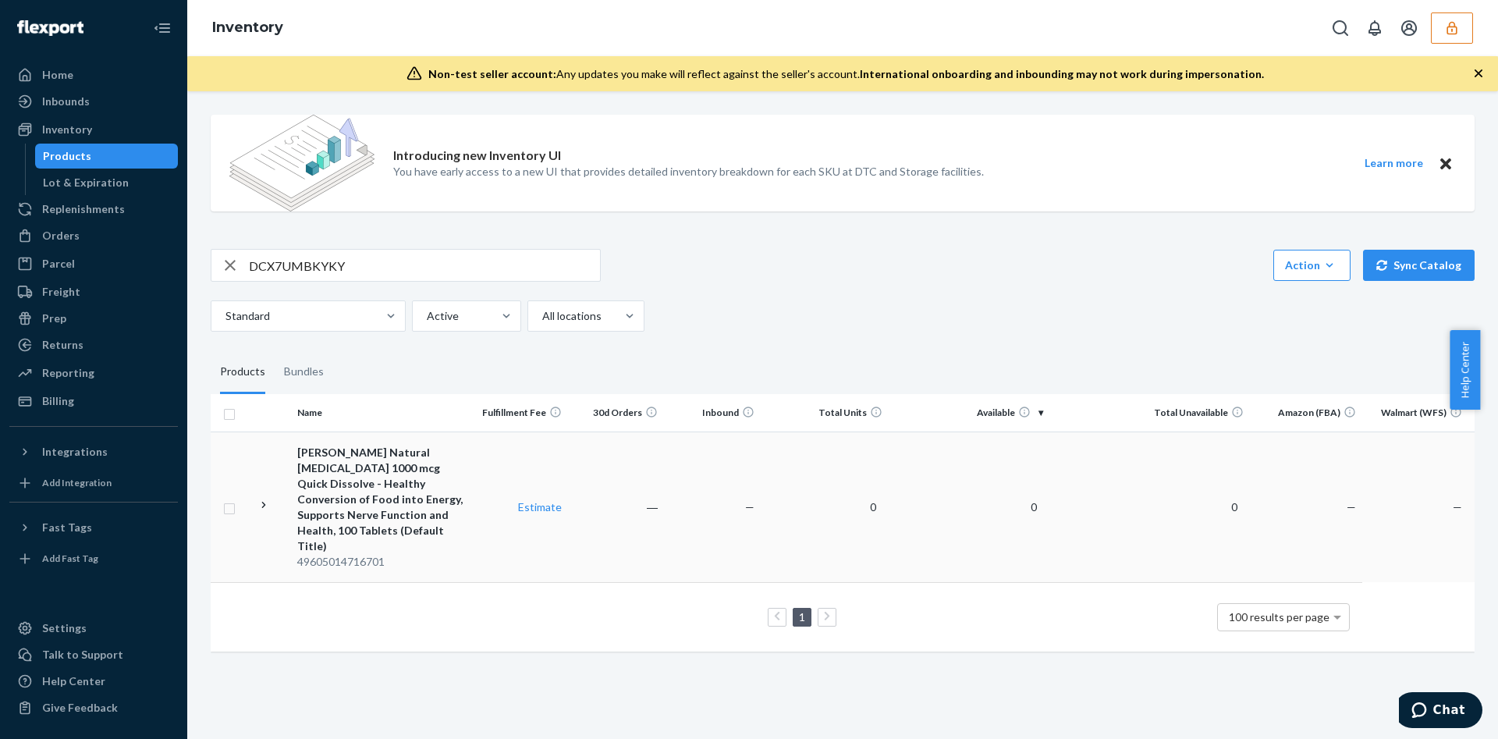
click at [451, 488] on div "[PERSON_NAME] Natural [MEDICAL_DATA] 1000 mcg Quick Dissolve - Healthy Conversi…" at bounding box center [381, 499] width 168 height 109
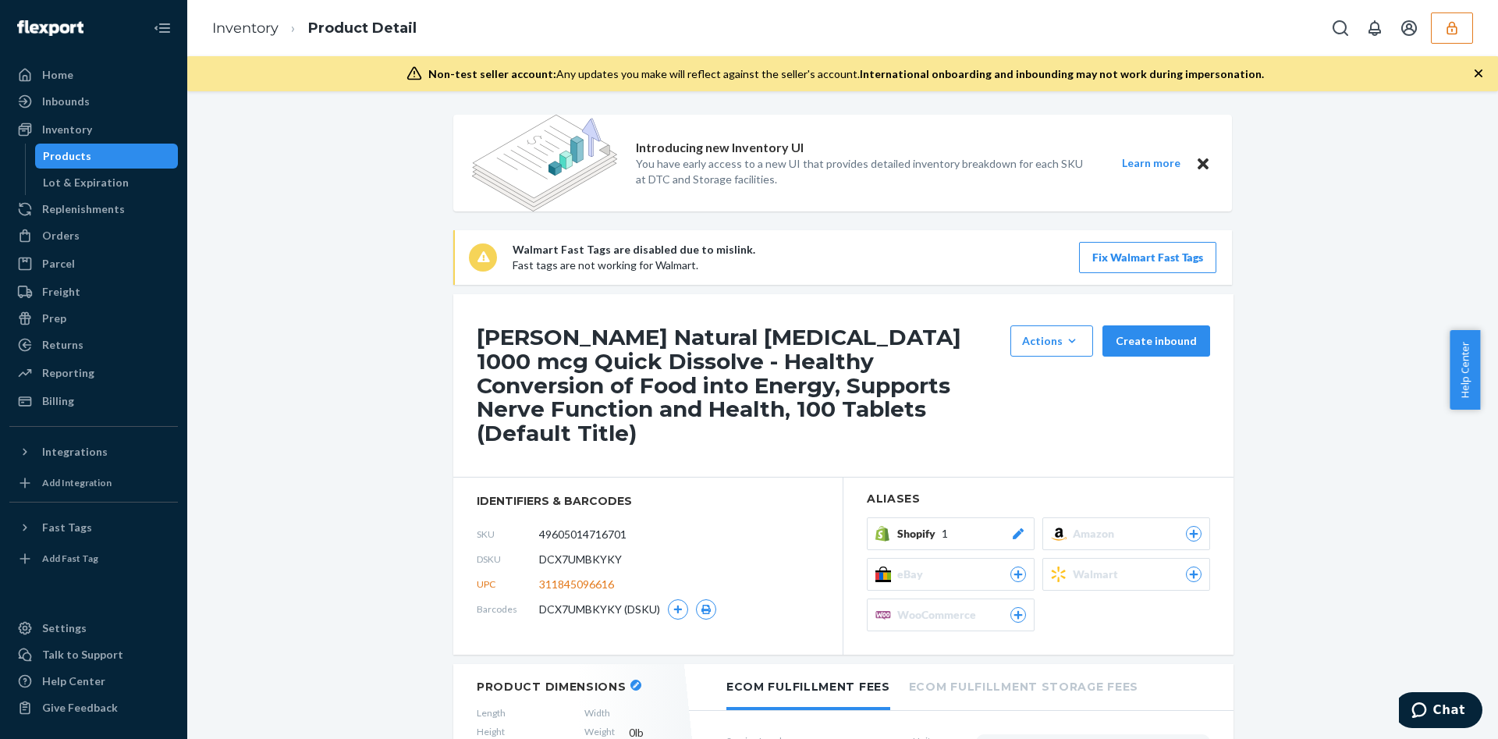
click at [540, 552] on span "DCX7UMBKYKY" at bounding box center [580, 560] width 83 height 16
copy span "DCX7UMBKYKY"
click at [95, 132] on div "Inventory" at bounding box center [93, 130] width 165 height 22
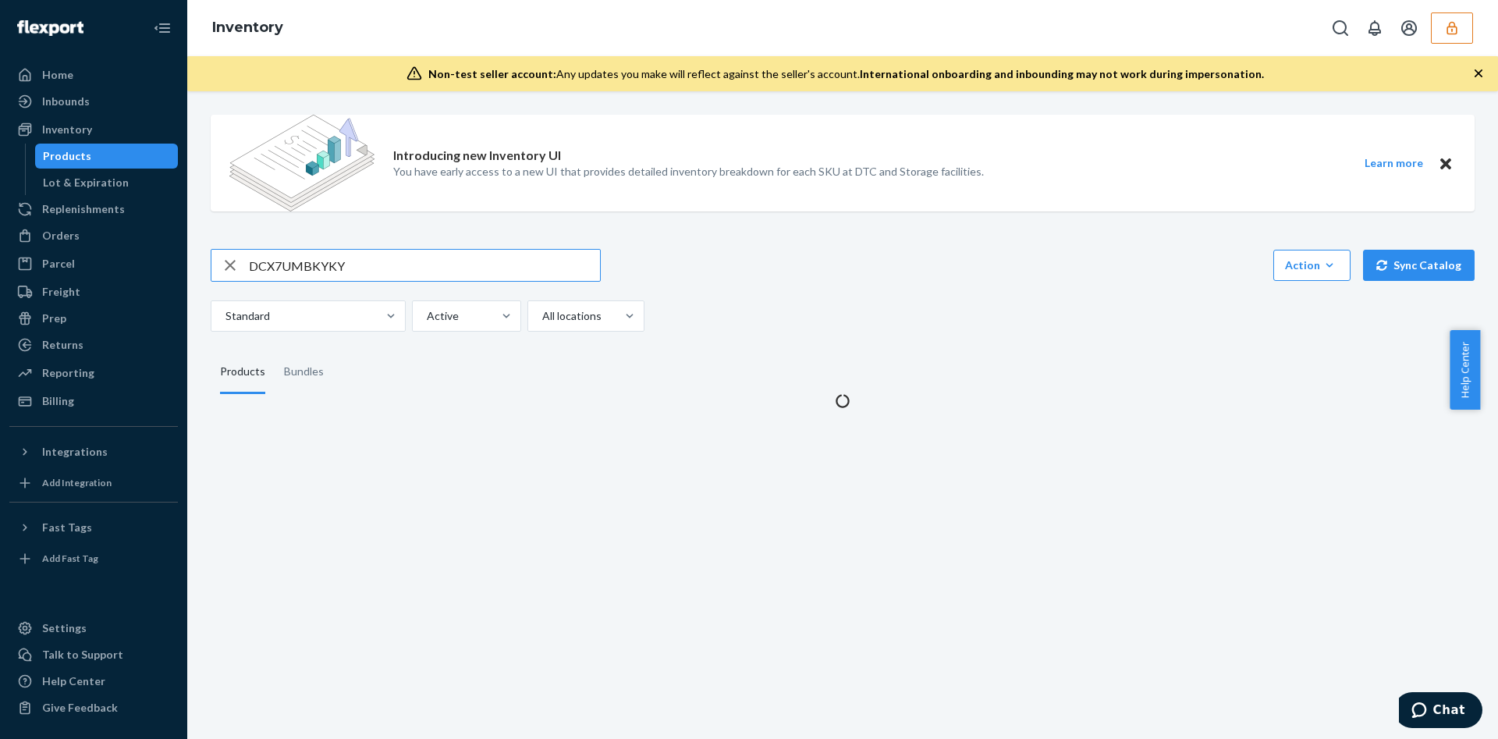
click at [346, 265] on input "DCX7UMBKYKY" at bounding box center [424, 265] width 351 height 31
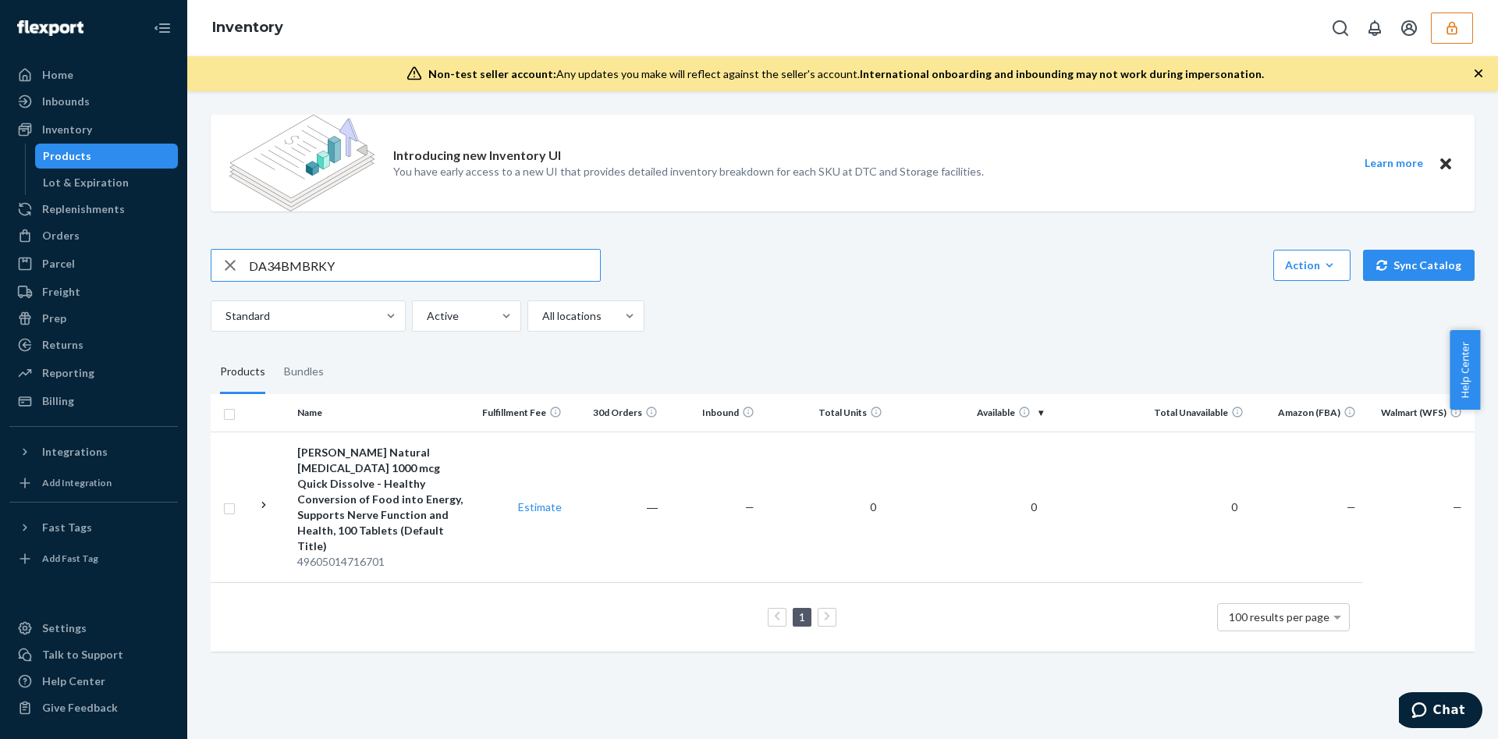
type input "DA34BMBRKY"
click at [846, 326] on div "Standard Active All locations" at bounding box center [837, 315] width 1252 height 31
click at [440, 264] on input "DA34BMBRKY" at bounding box center [424, 265] width 351 height 31
click at [446, 488] on div "[PERSON_NAME] NATURAL [MEDICAL_DATA] 1000 mcg Quick Dissolve - Healthy Conversi…" at bounding box center [381, 492] width 168 height 94
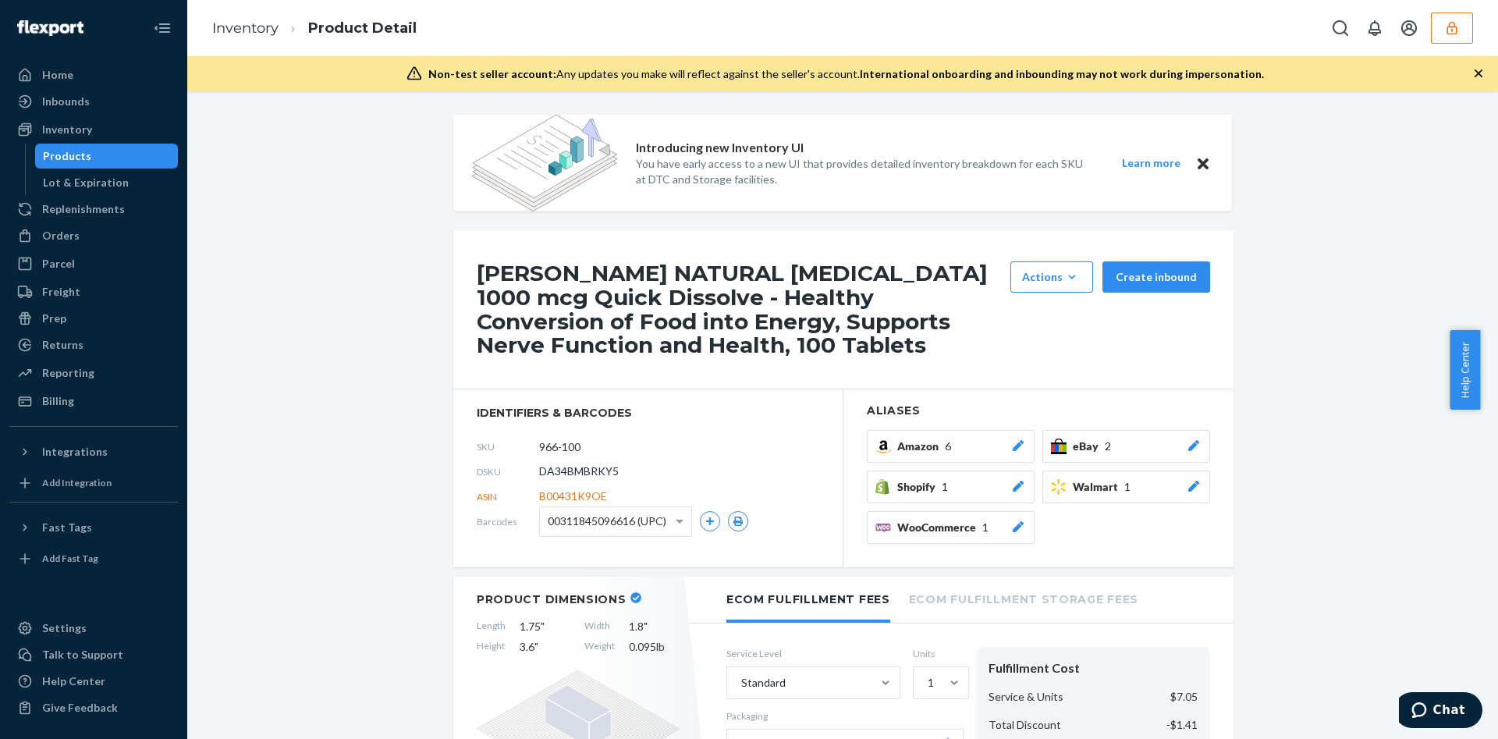
click at [570, 474] on span "DA34BMBRKY5" at bounding box center [579, 472] width 80 height 16
copy span "DA34BMBRKY5"
click at [1430, 30] on div at bounding box center [1399, 27] width 148 height 31
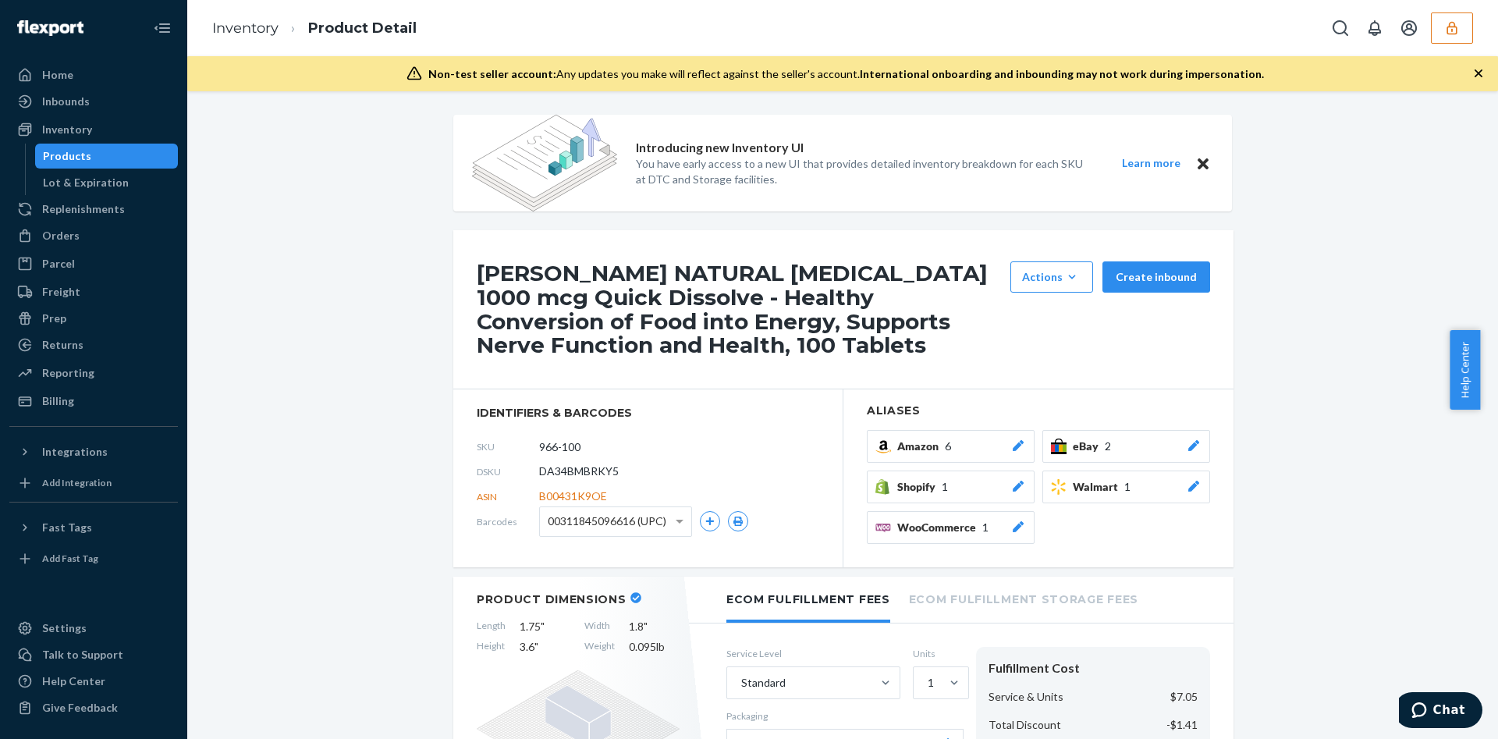
click at [1435, 27] on button "button" at bounding box center [1452, 27] width 42 height 31
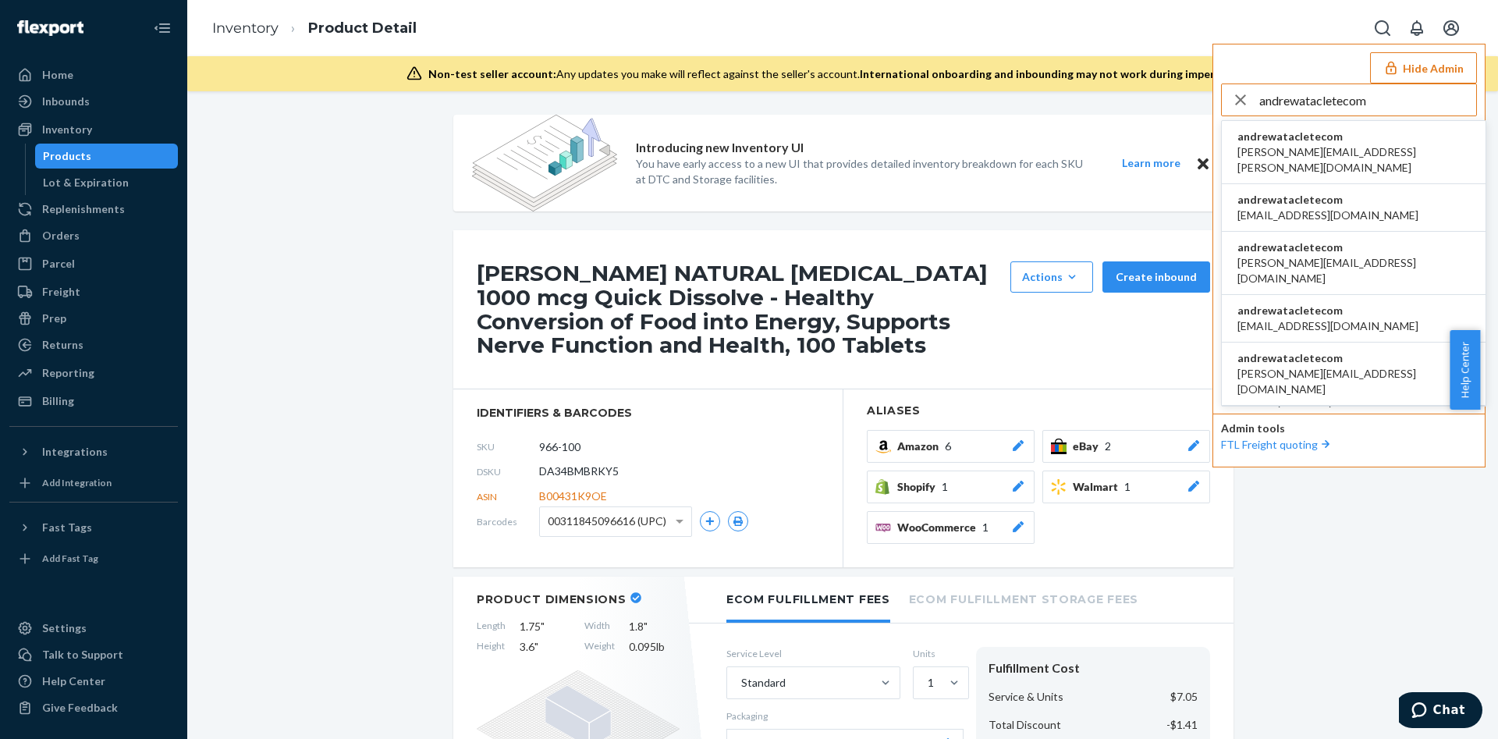
type input "andrewatacletecom"
click at [1334, 138] on span "andrewatacletecom" at bounding box center [1354, 137] width 233 height 16
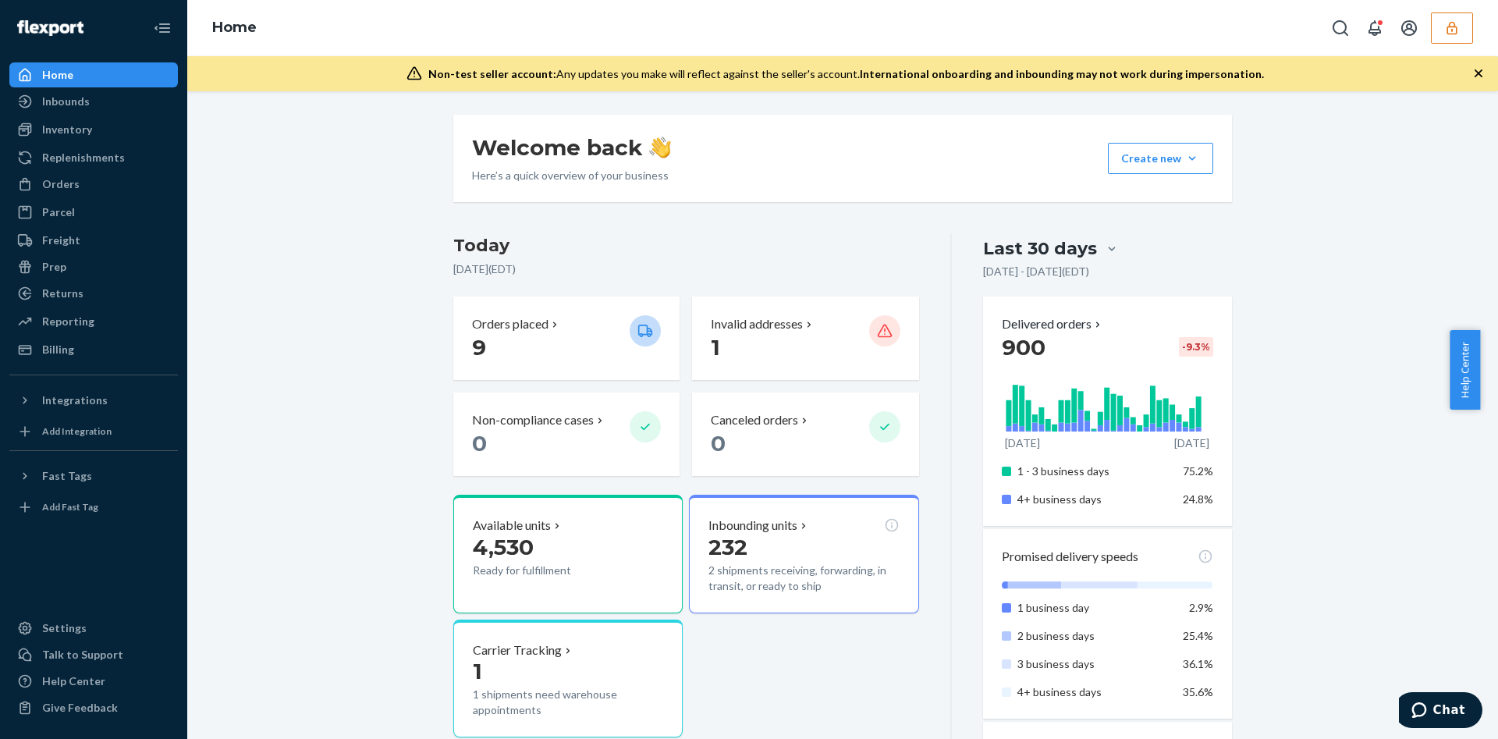
drag, startPoint x: 319, startPoint y: 365, endPoint x: 364, endPoint y: 375, distance: 46.4
drag, startPoint x: 1458, startPoint y: 5, endPoint x: 1402, endPoint y: 276, distance: 277.3
click at [1465, 37] on button "button" at bounding box center [1452, 27] width 42 height 31
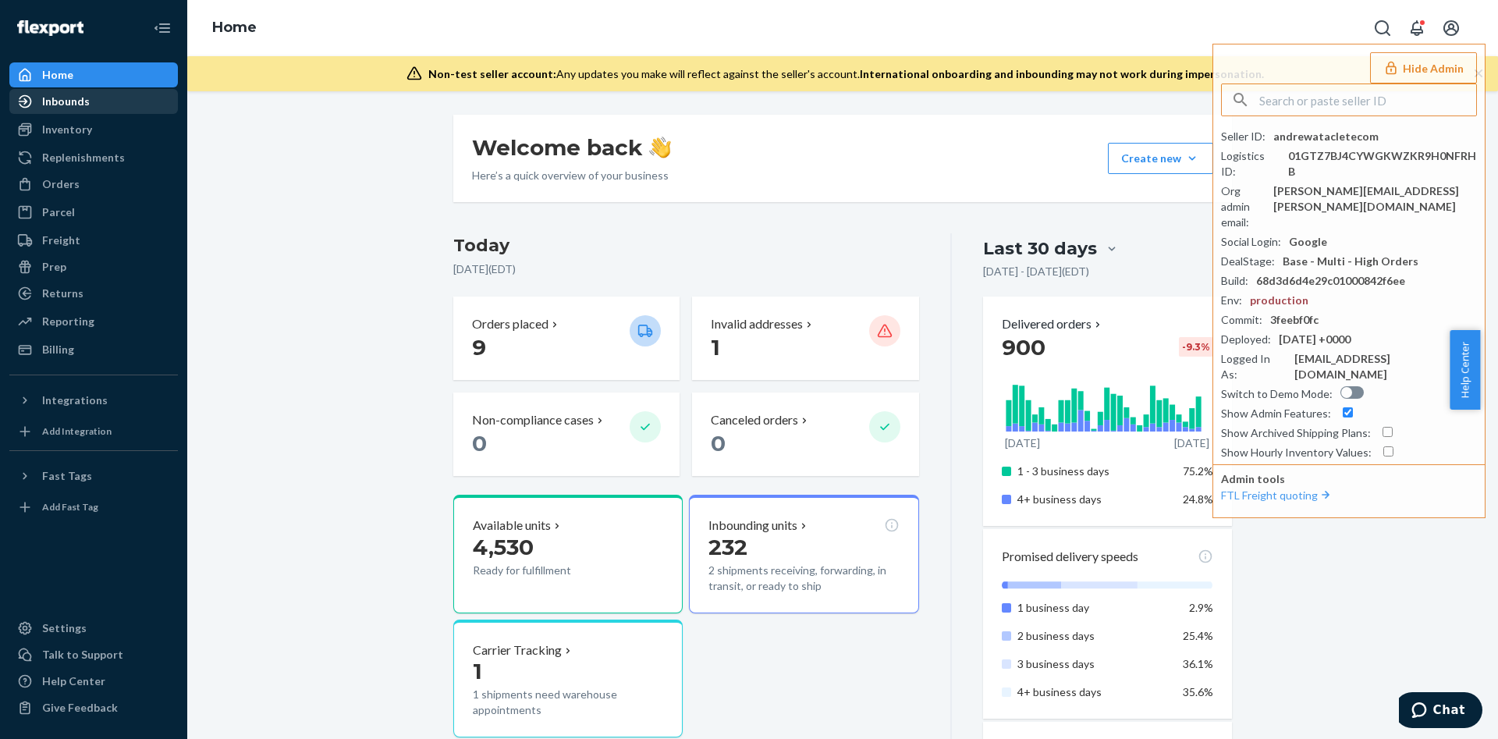
click at [81, 108] on div "Inbounds" at bounding box center [66, 102] width 48 height 16
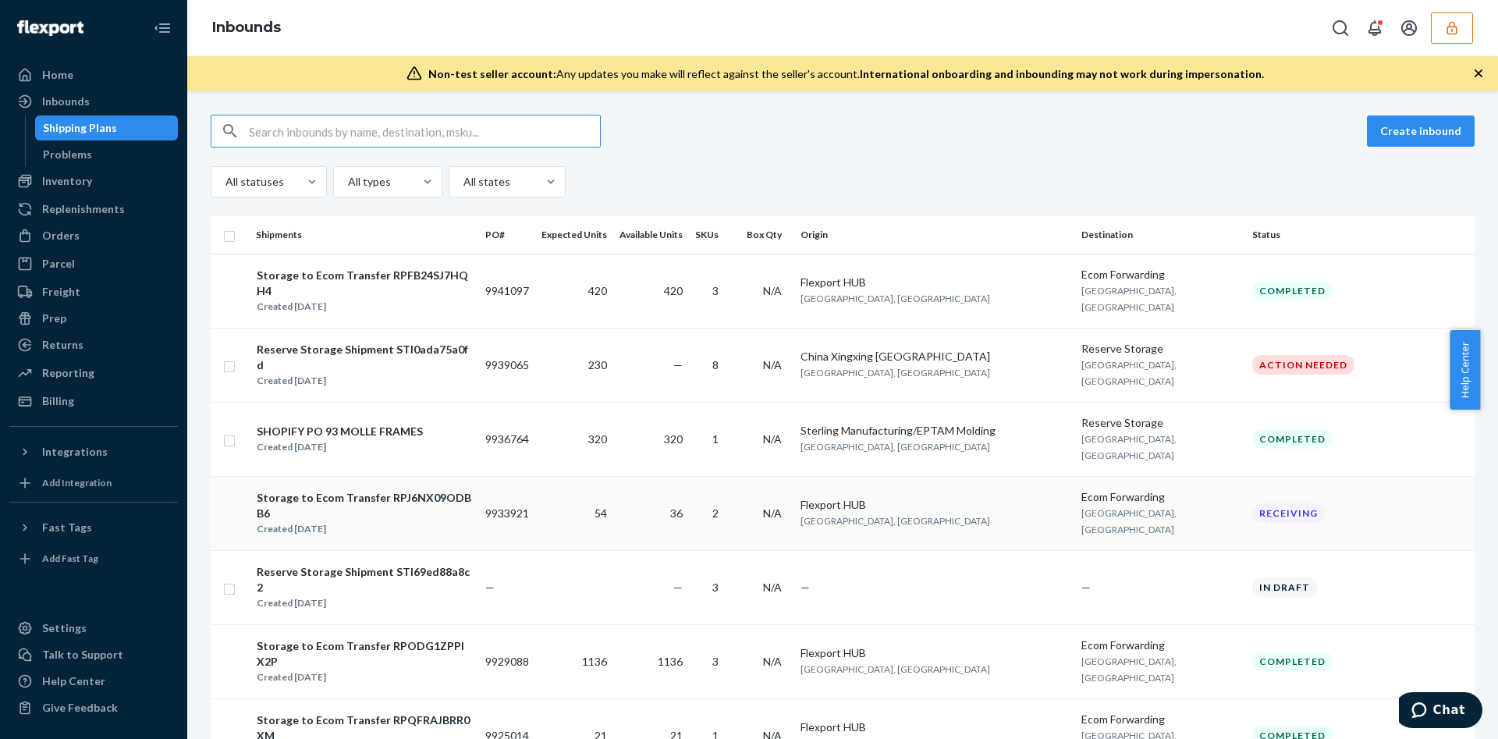
type input "DFKP57LV9KJ"
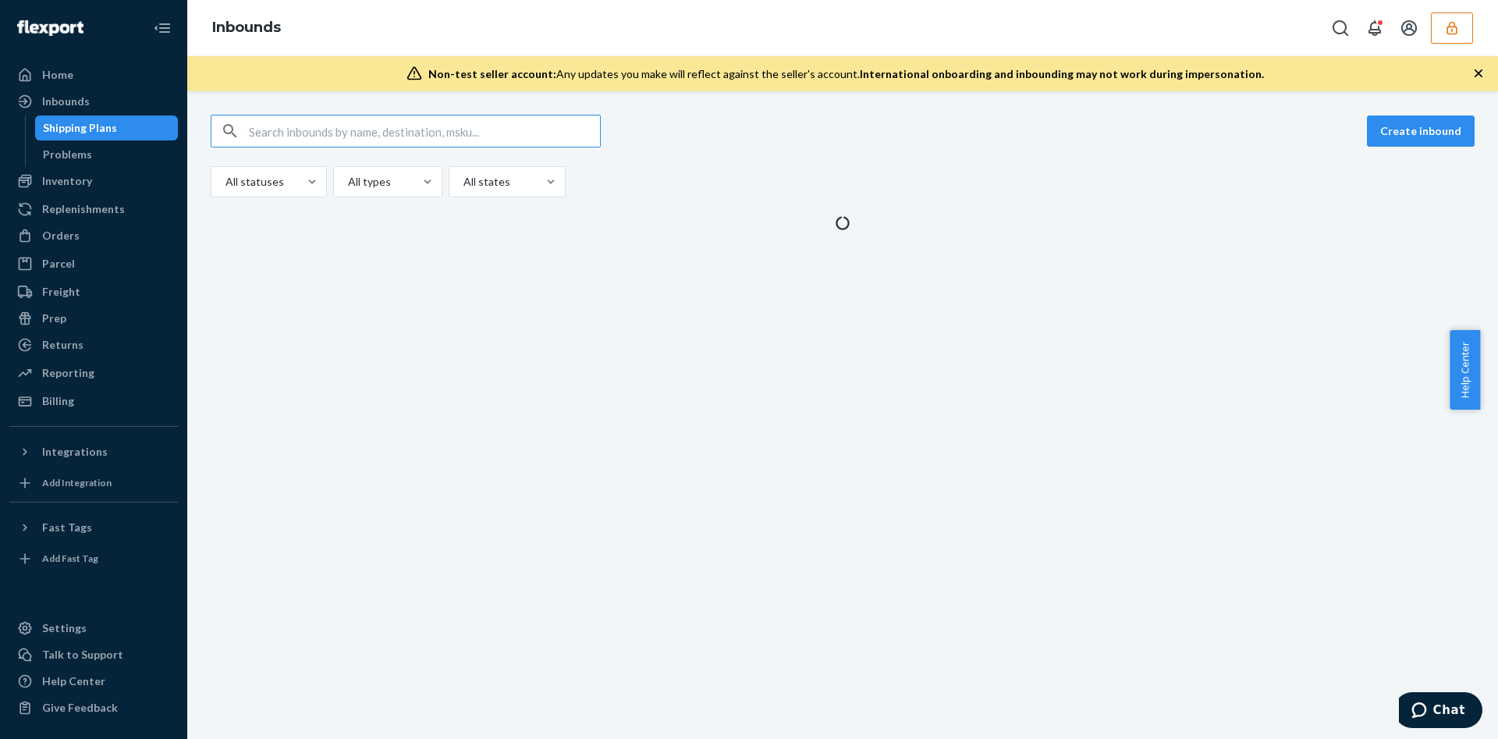
type input "DFKP57LV9KJ"
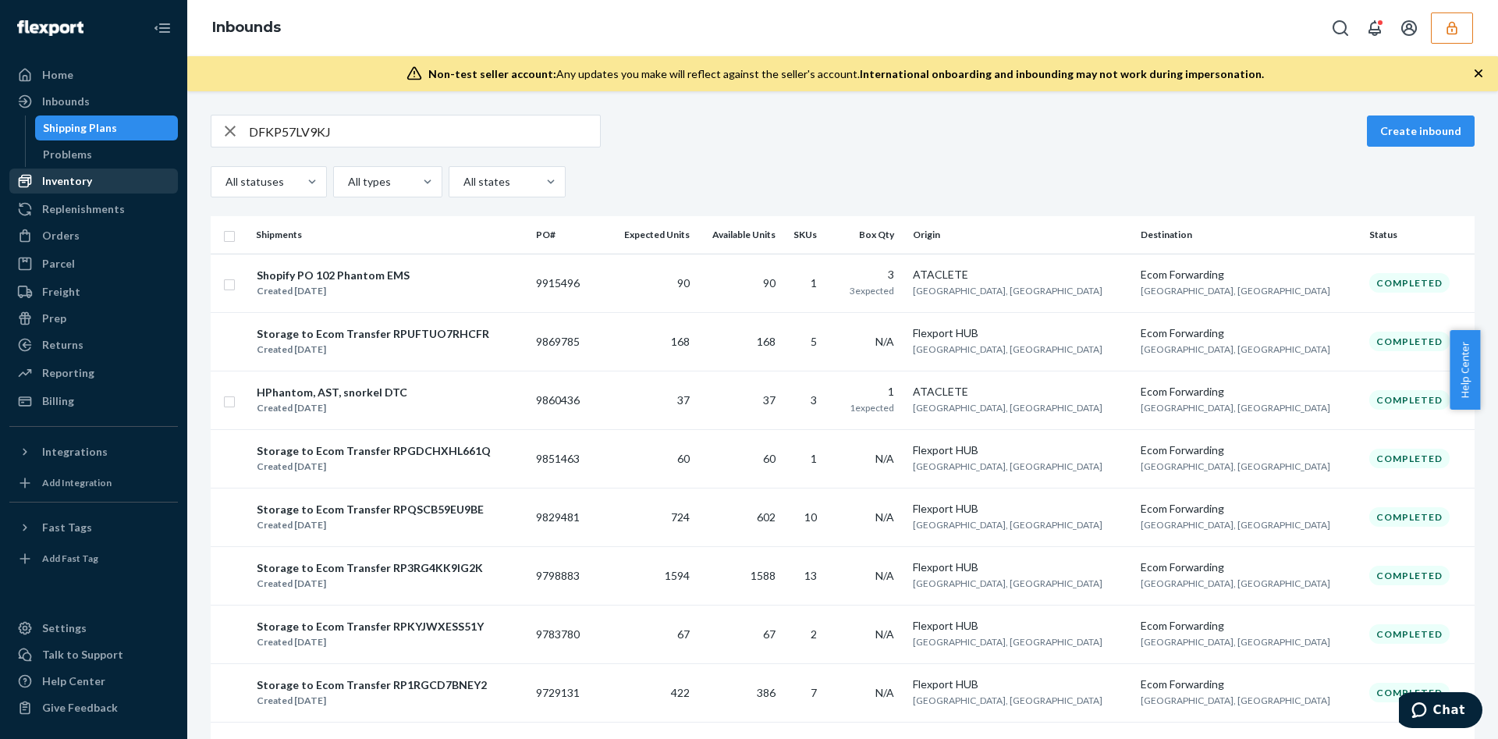
click at [149, 180] on div "Inventory" at bounding box center [93, 181] width 165 height 22
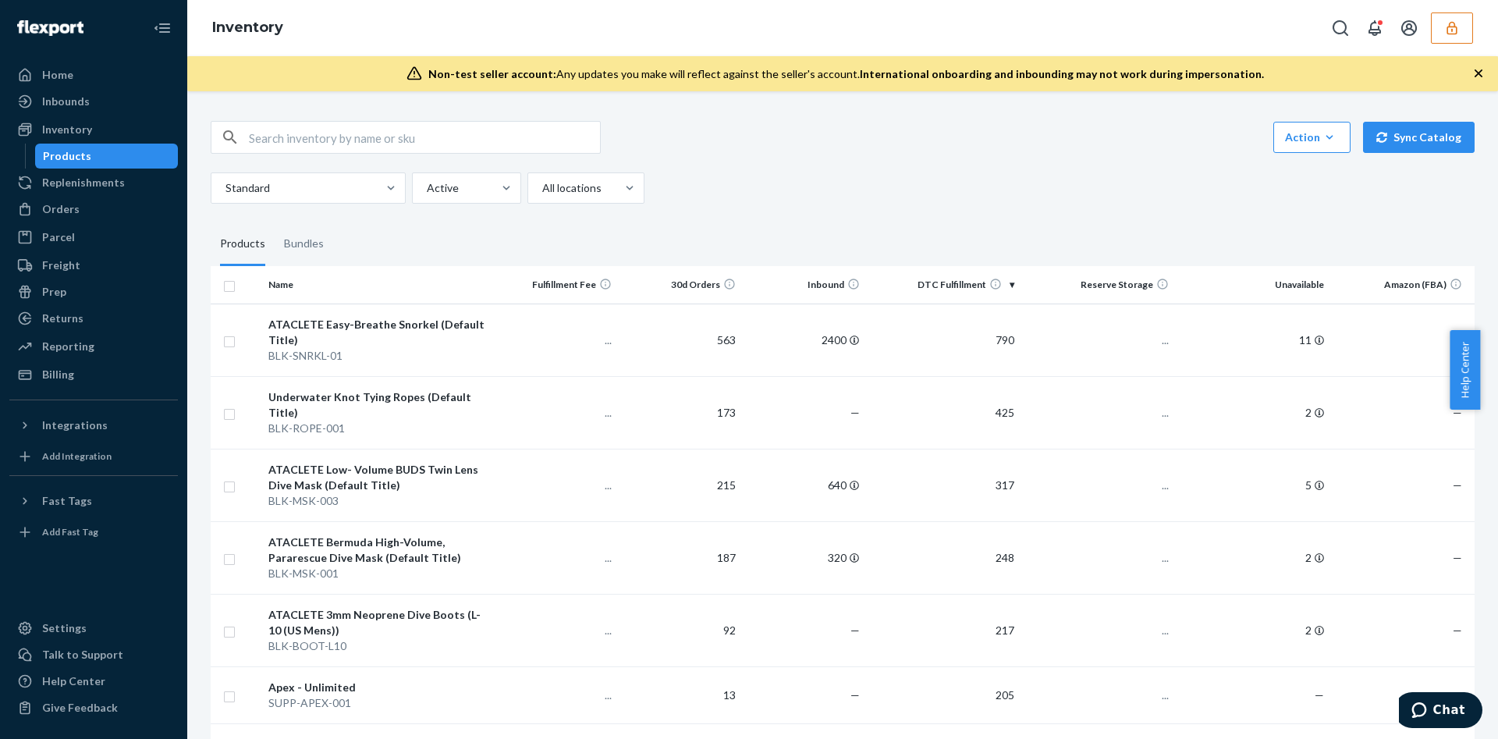
drag, startPoint x: 408, startPoint y: 143, endPoint x: 377, endPoint y: 139, distance: 31.5
click at [377, 139] on input "text" at bounding box center [424, 137] width 351 height 31
paste input "DFKP57LV9KJ"
type input "DFKP57LV9KJ"
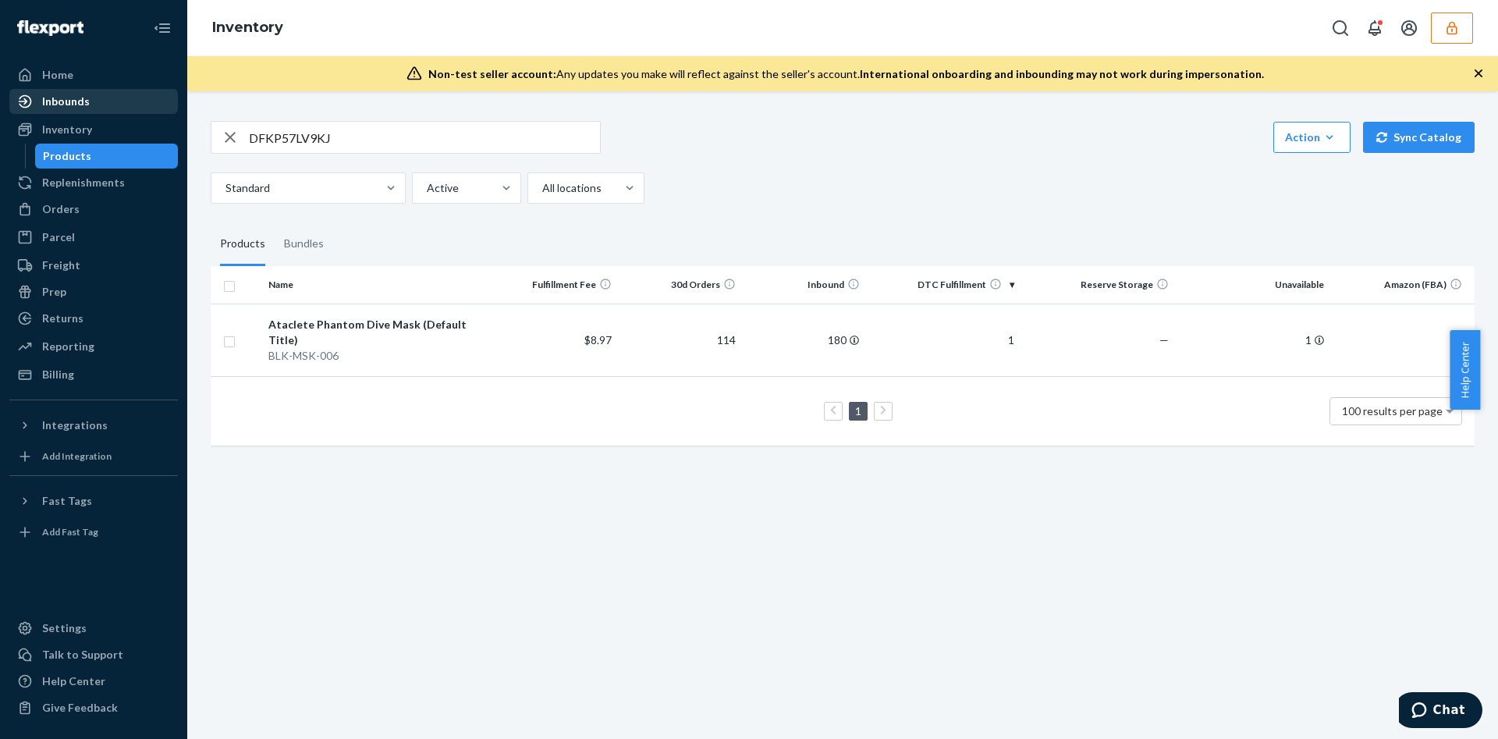
click at [127, 104] on div "Inbounds" at bounding box center [93, 102] width 165 height 22
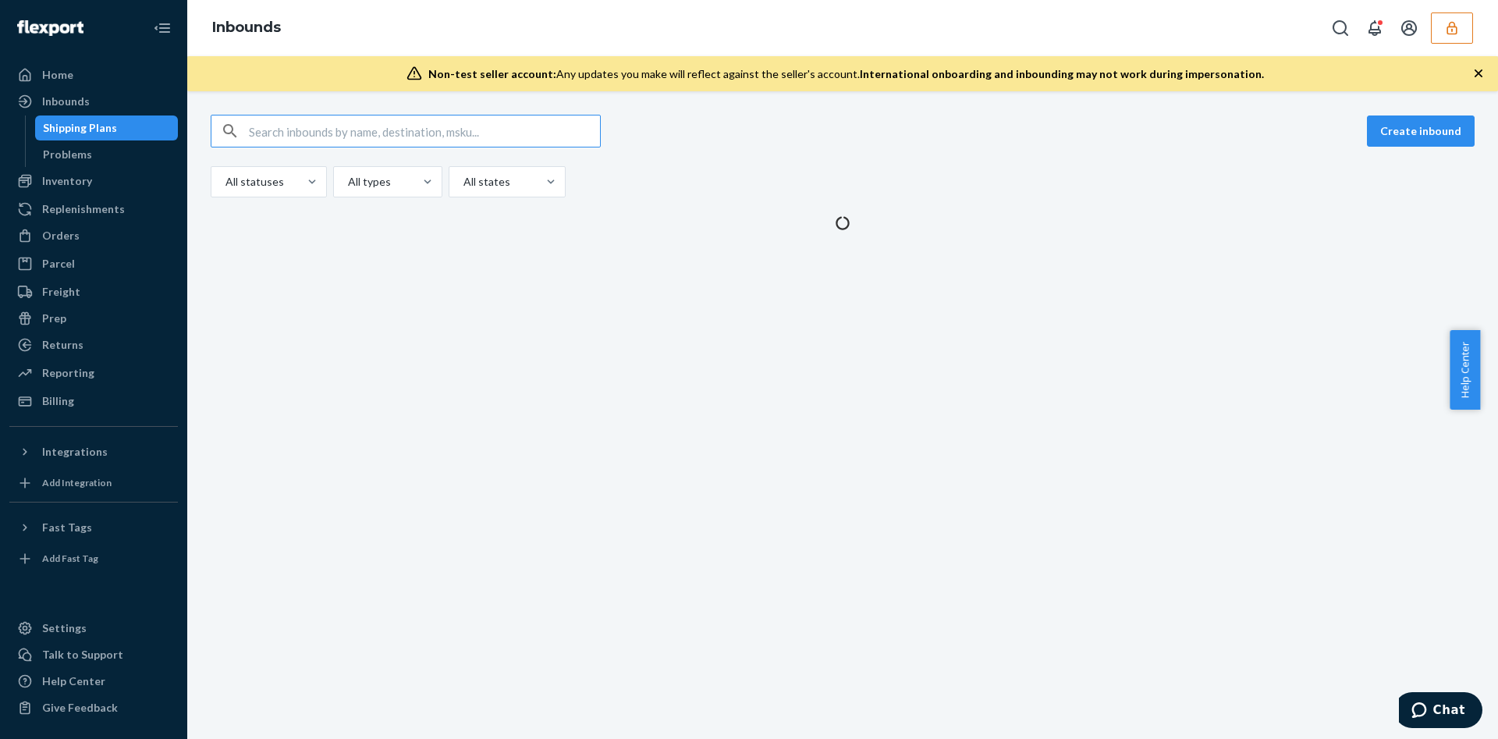
click at [349, 131] on input "text" at bounding box center [424, 130] width 351 height 31
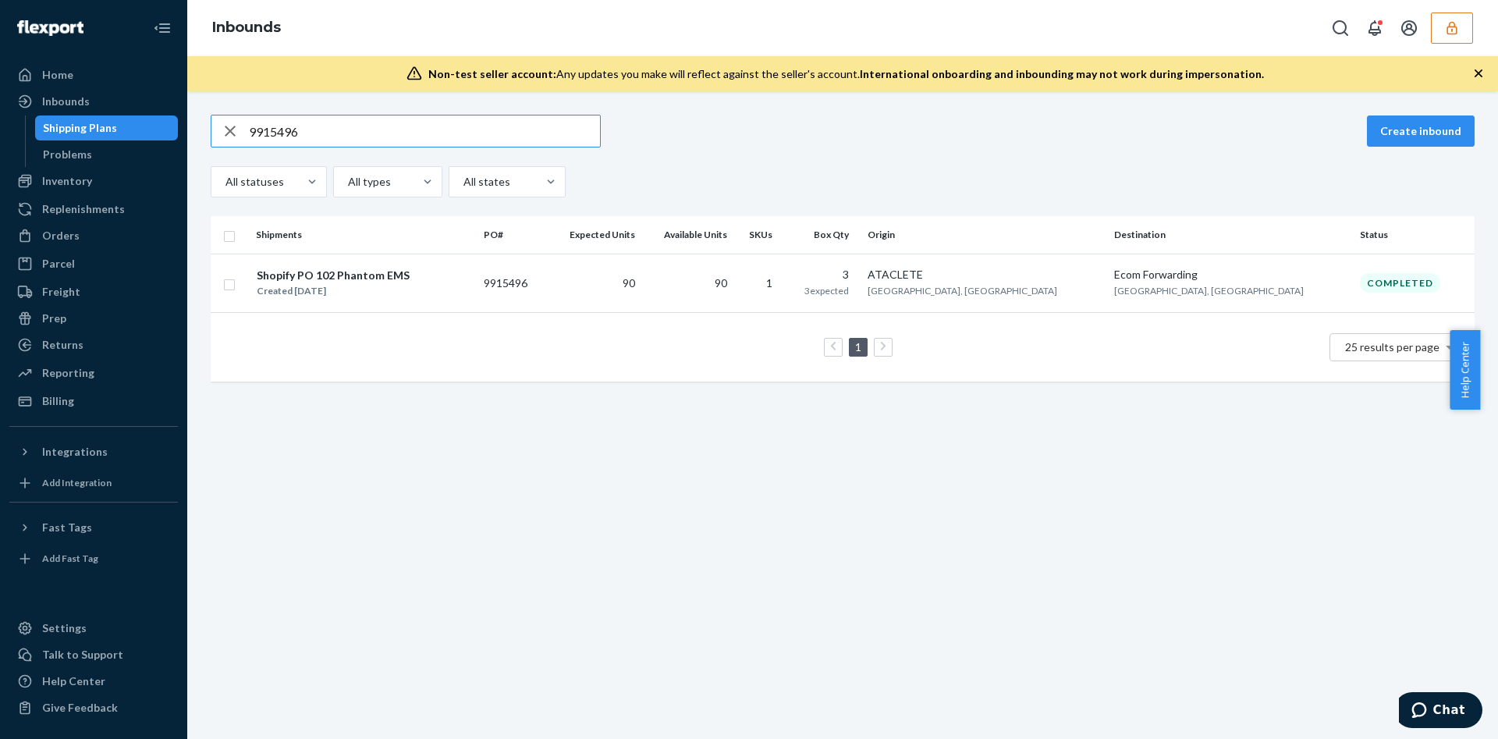
type input "9915496"
click at [641, 283] on td "90" at bounding box center [593, 283] width 95 height 59
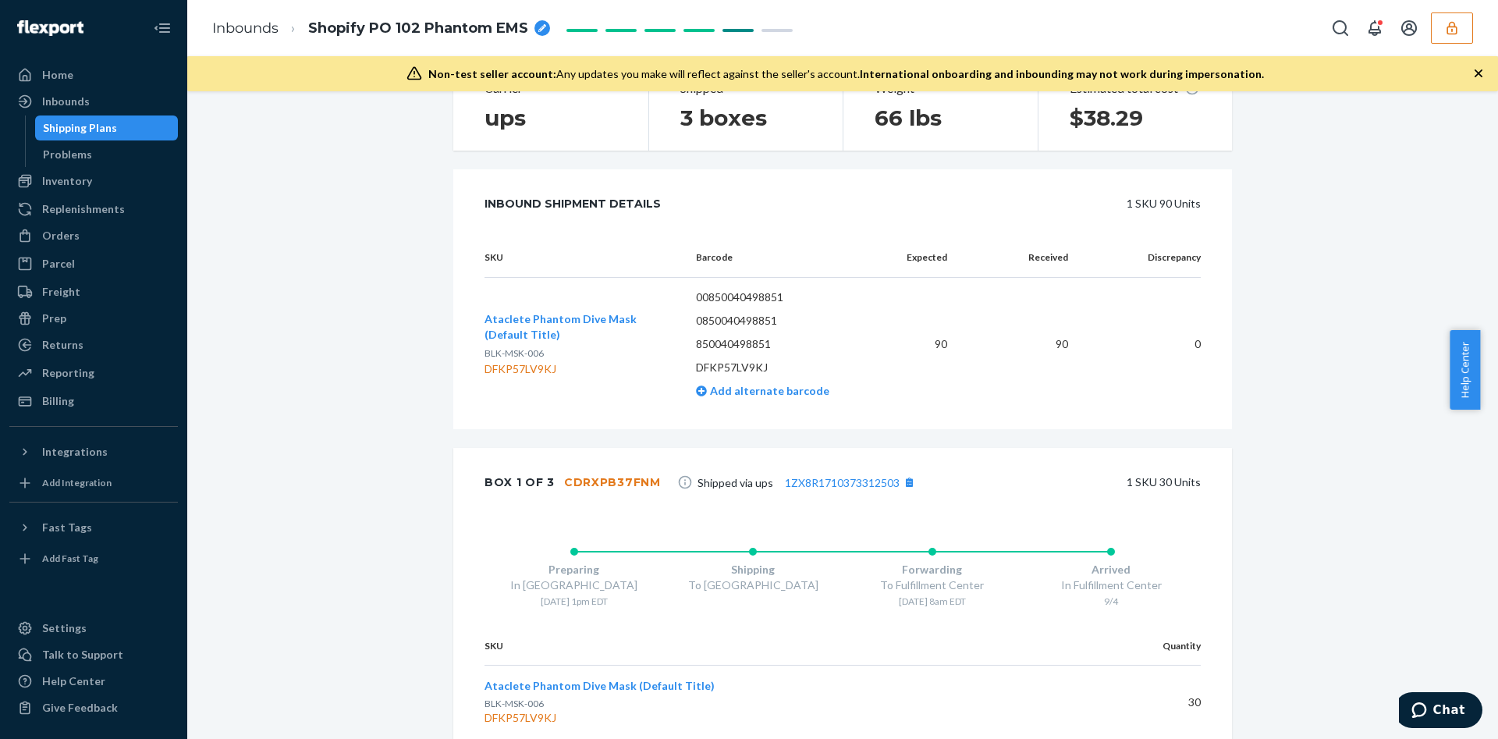
scroll to position [356, 0]
click at [560, 314] on span "Ataclete Phantom Dive Mask (Default Title)" at bounding box center [561, 323] width 152 height 29
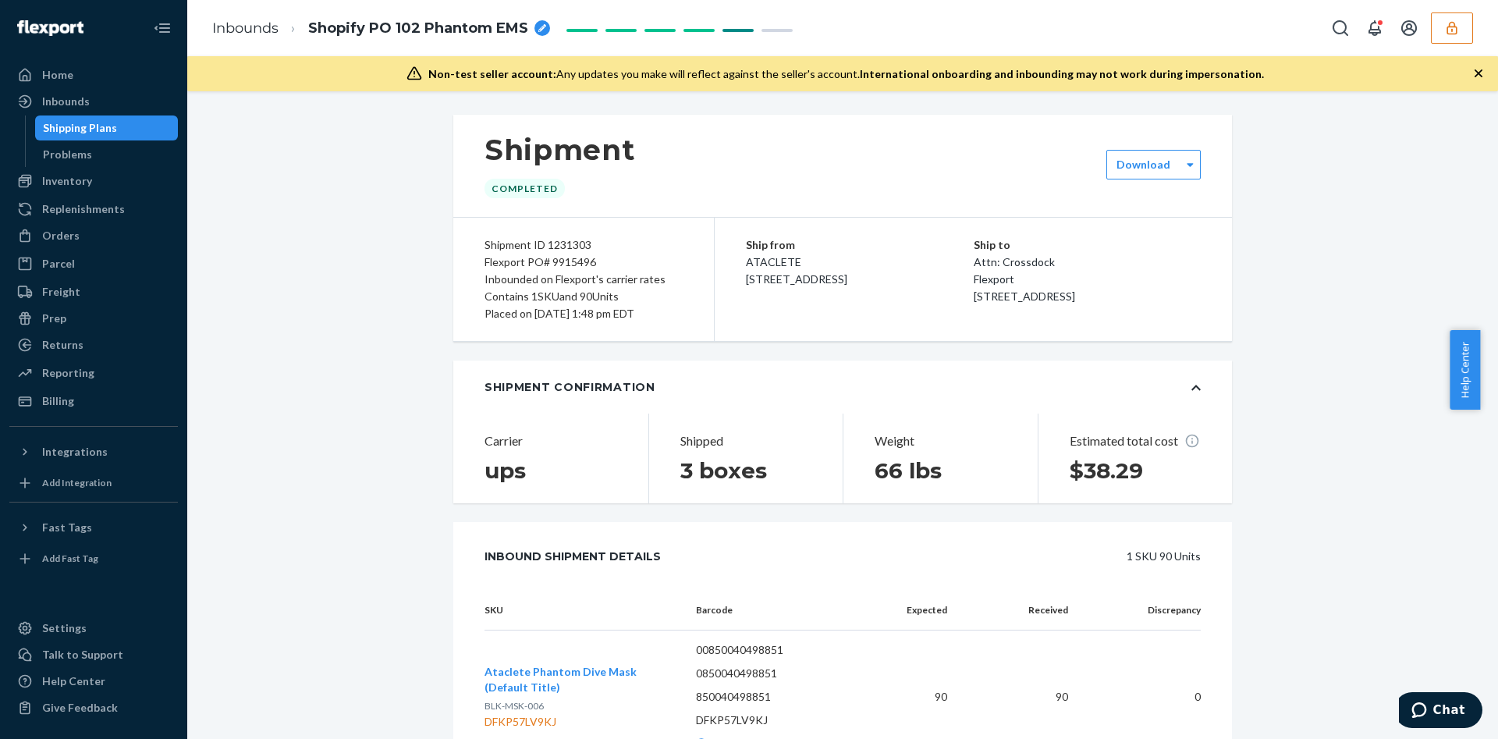
click at [513, 61] on div "Non-test seller account: Any updates you make will reflect against the seller's…" at bounding box center [842, 73] width 1311 height 35
drag, startPoint x: 861, startPoint y: 599, endPoint x: 727, endPoint y: 344, distance: 287.3
click at [562, 257] on div "Flexport PO# 9915496" at bounding box center [584, 262] width 198 height 17
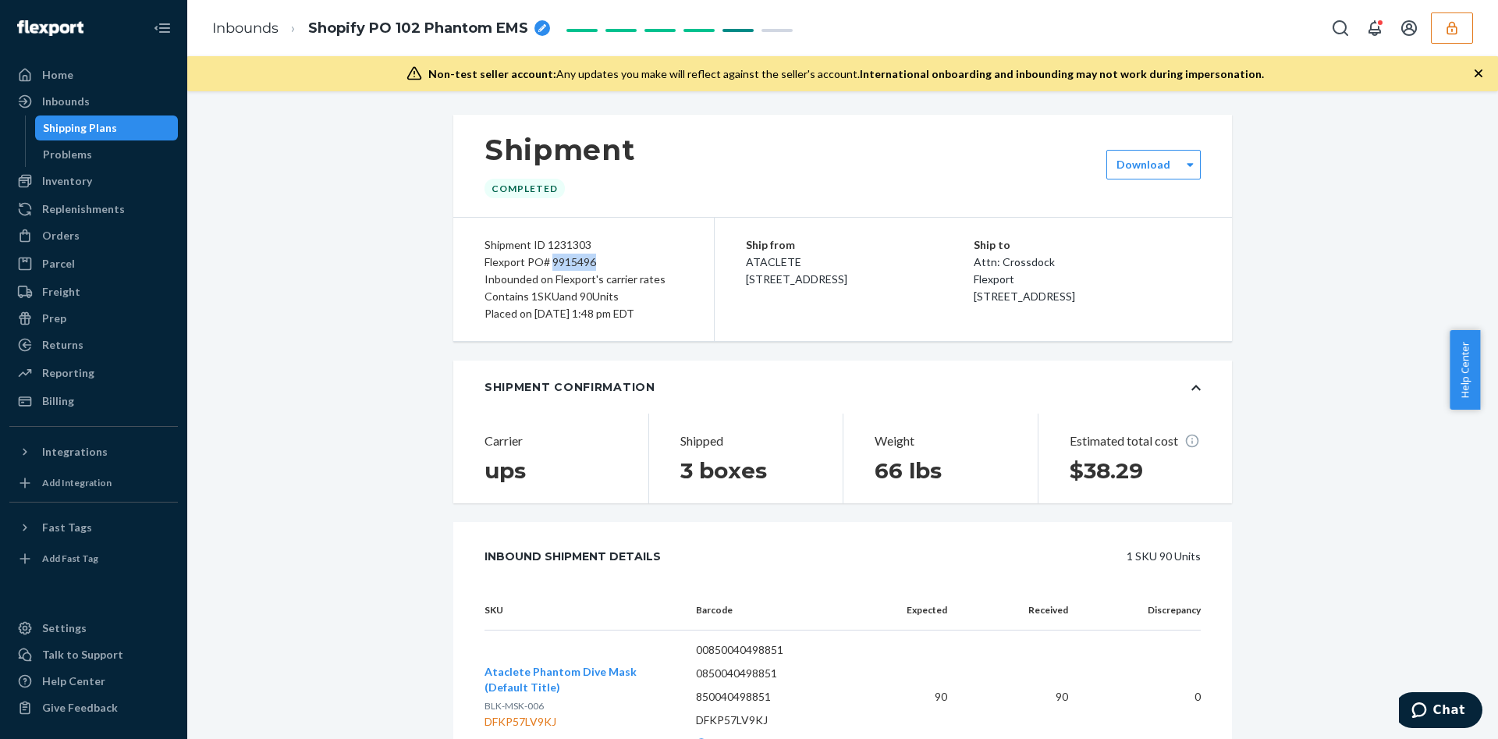
click at [562, 257] on div "Flexport PO# 9915496" at bounding box center [584, 262] width 198 height 17
copy div "9915496"
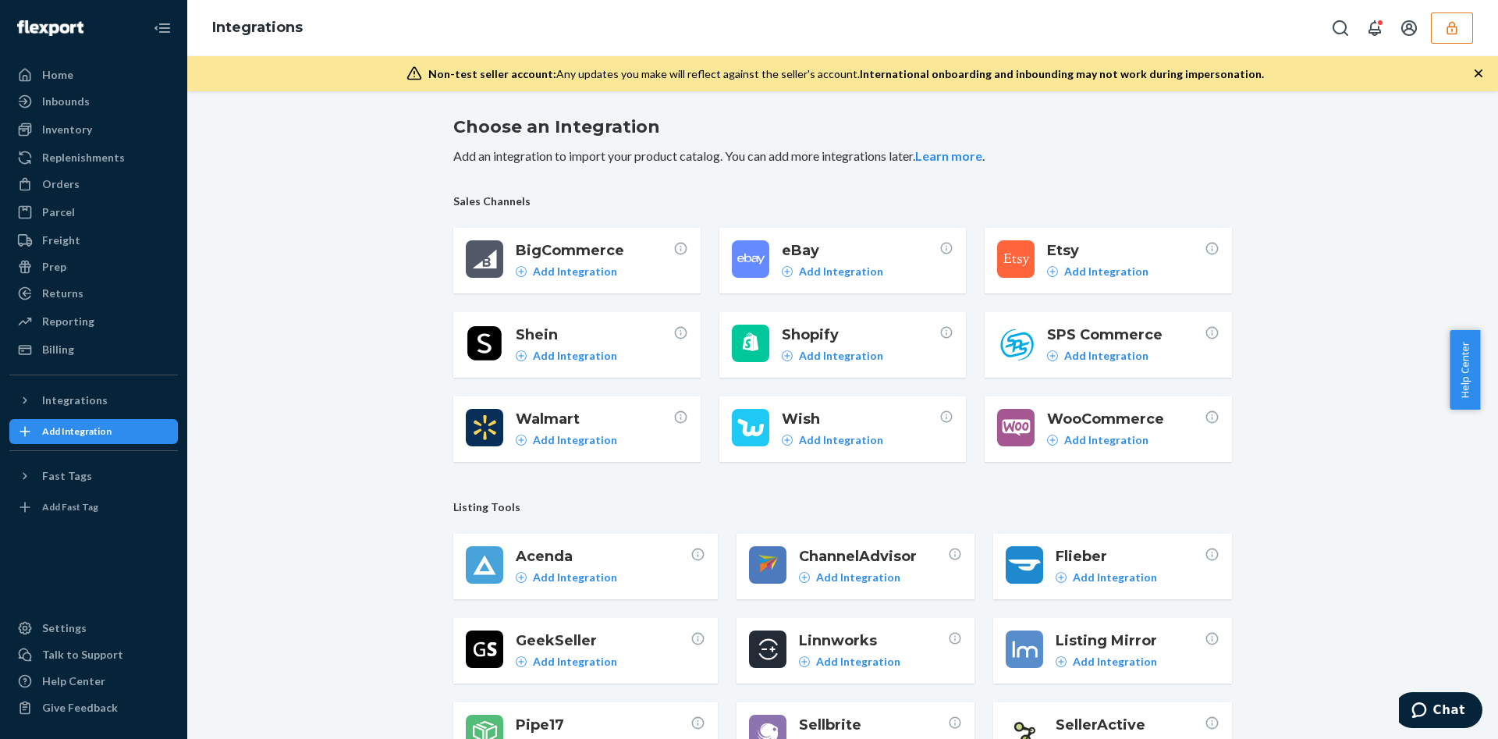
click at [1458, 40] on button "button" at bounding box center [1452, 27] width 42 height 31
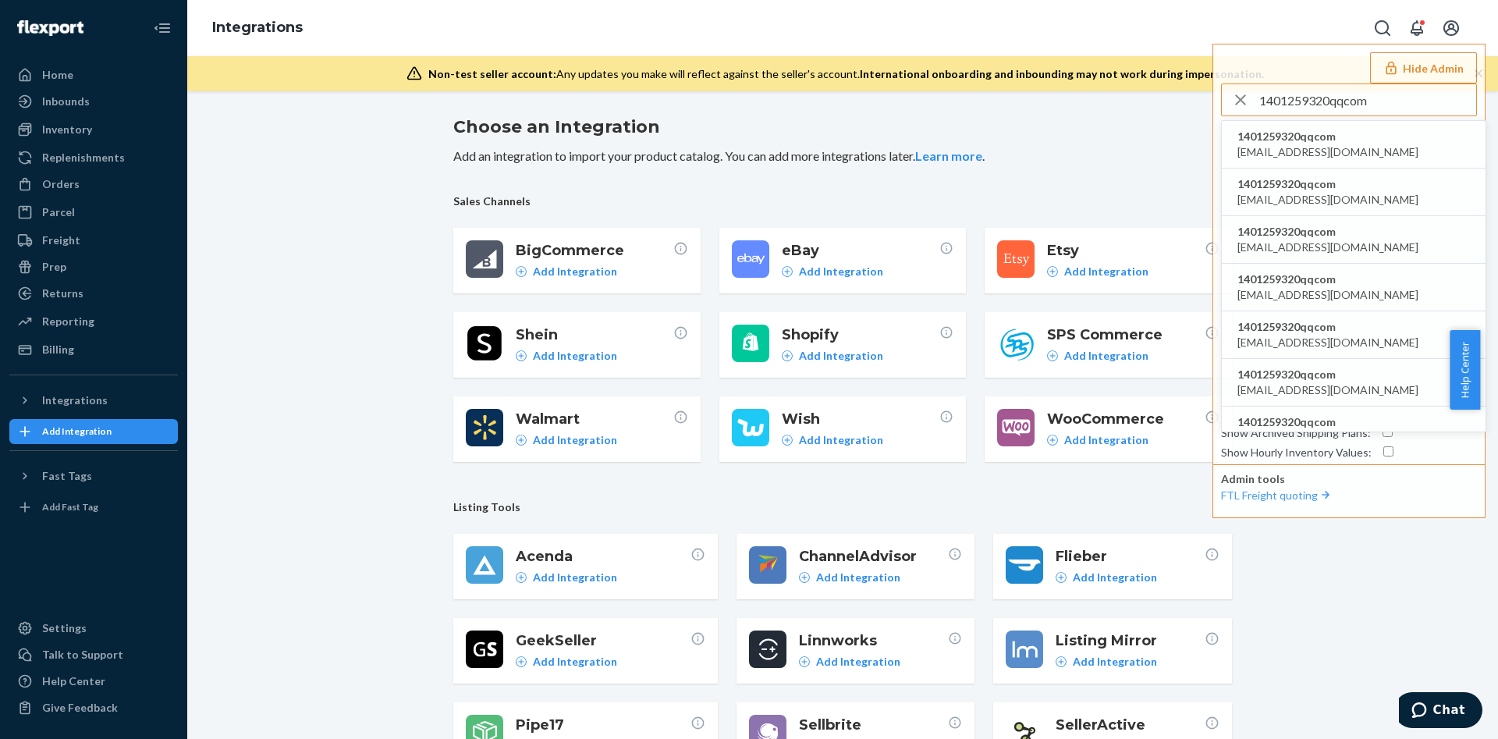
type input "1401259320qqcom"
click at [1309, 141] on span "1401259320qqcom" at bounding box center [1328, 137] width 181 height 16
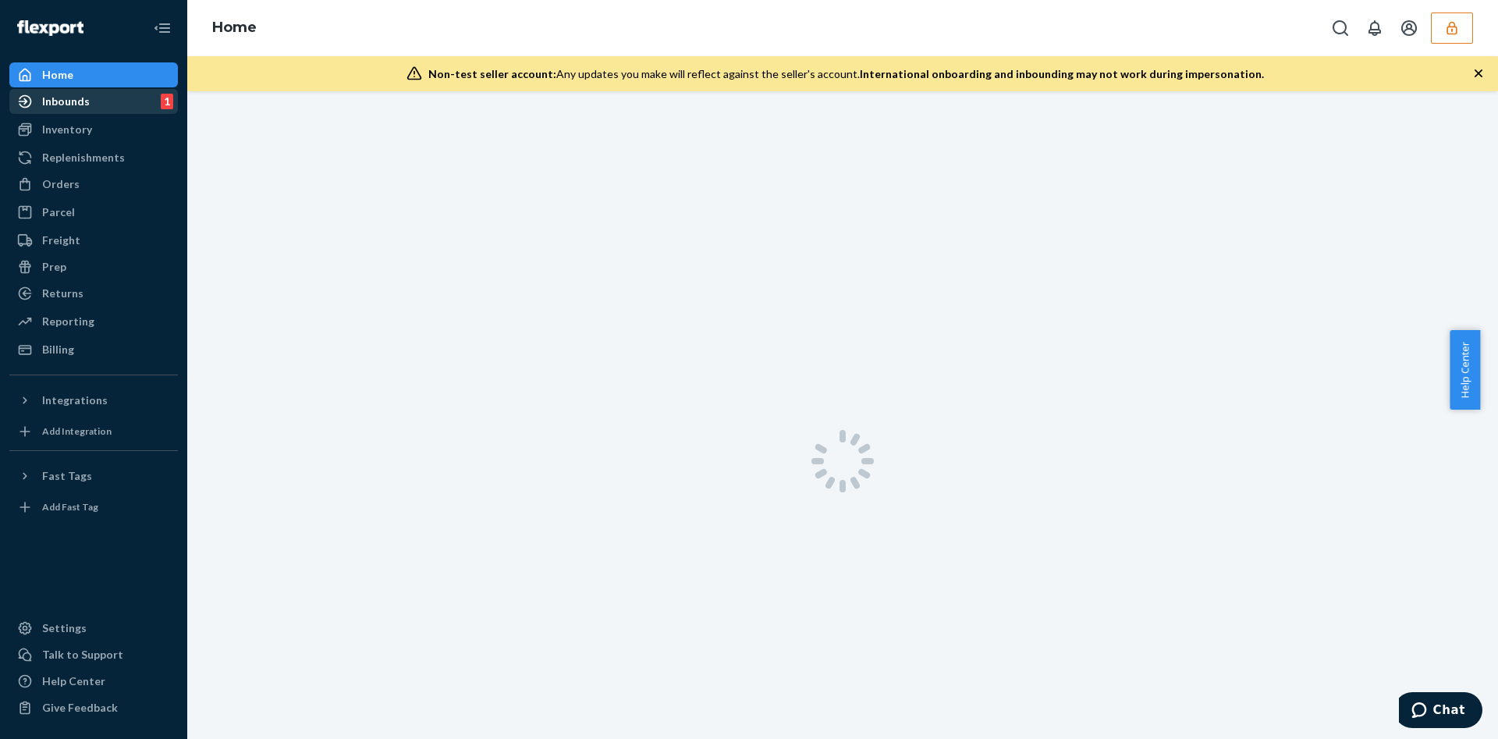
click at [116, 94] on div "Inbounds 1" at bounding box center [93, 102] width 165 height 22
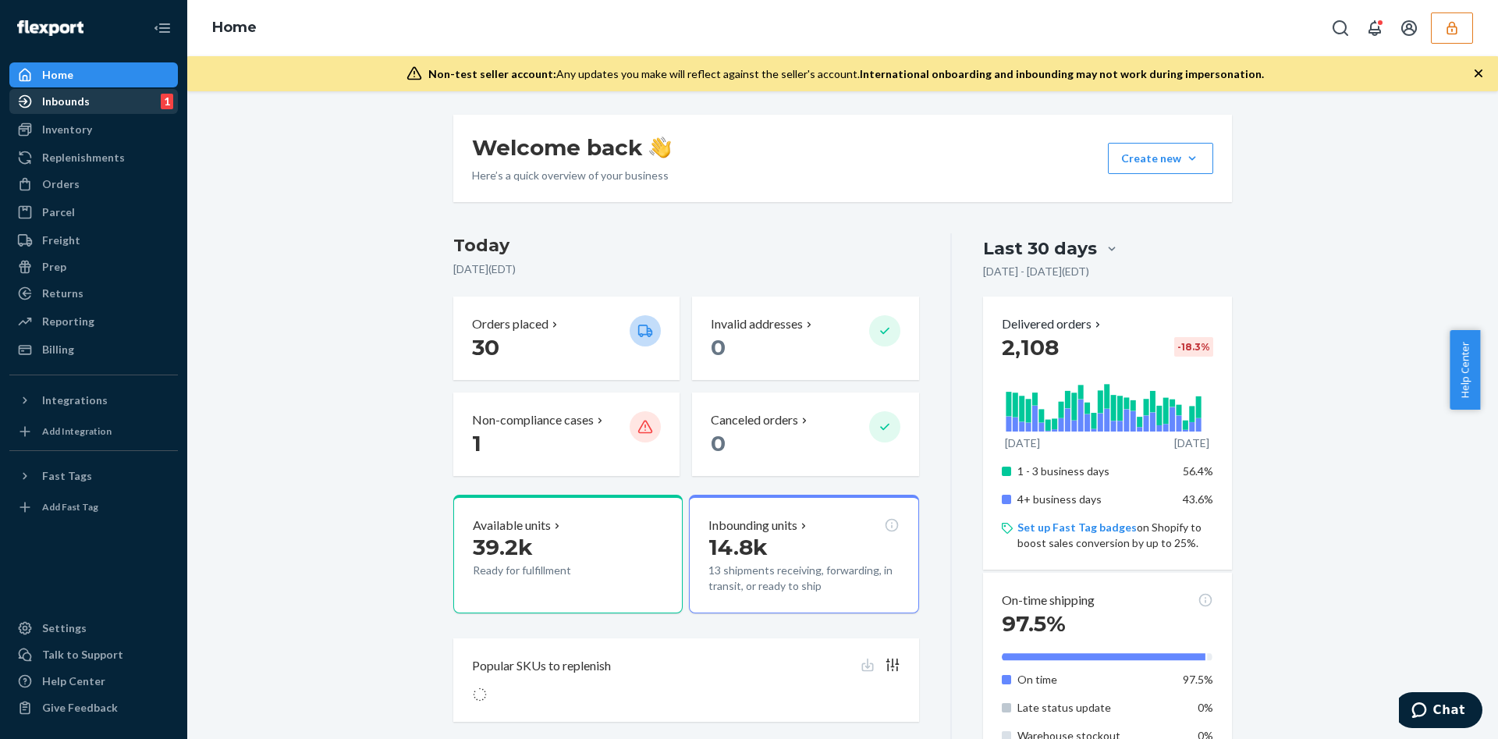
click at [121, 95] on div "Inbounds 1" at bounding box center [93, 102] width 165 height 22
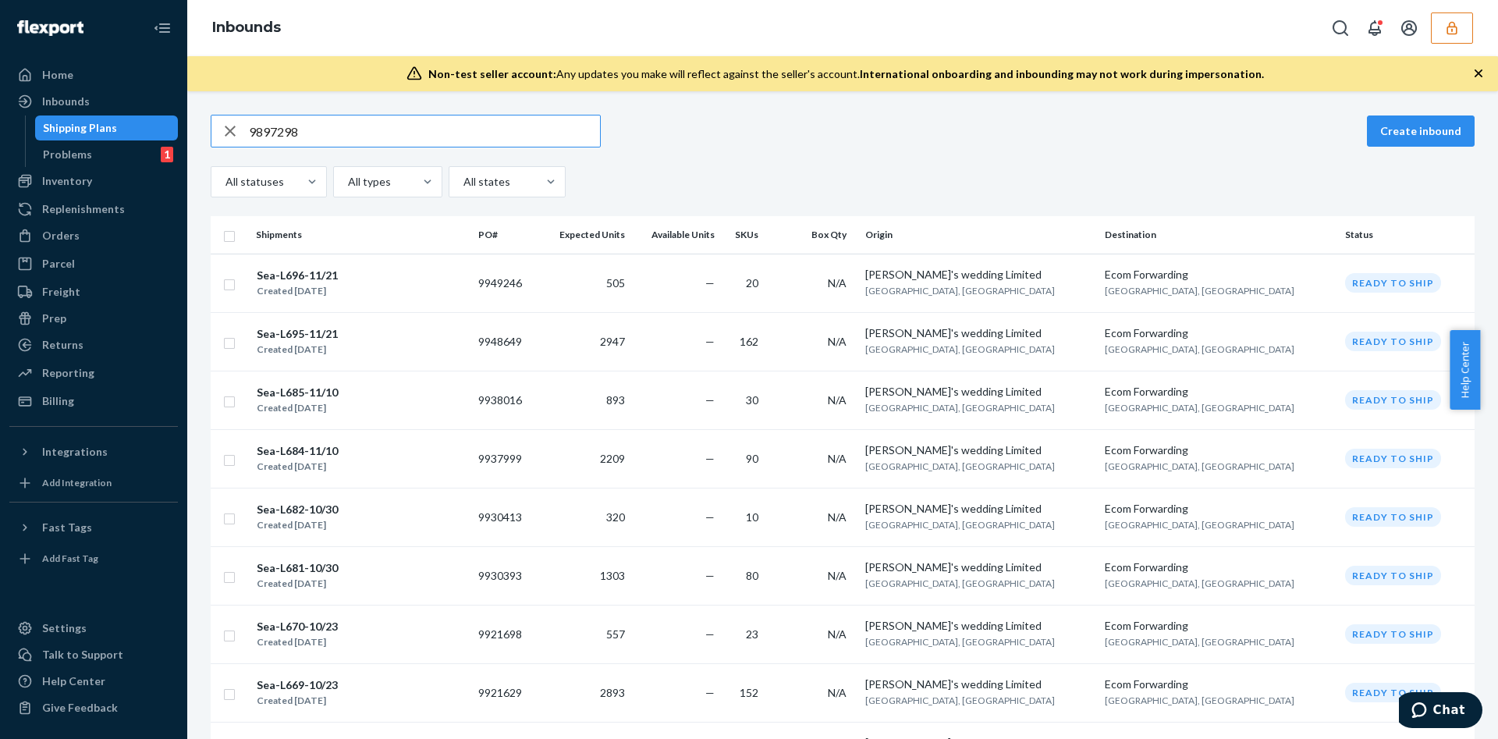
type input "9897298"
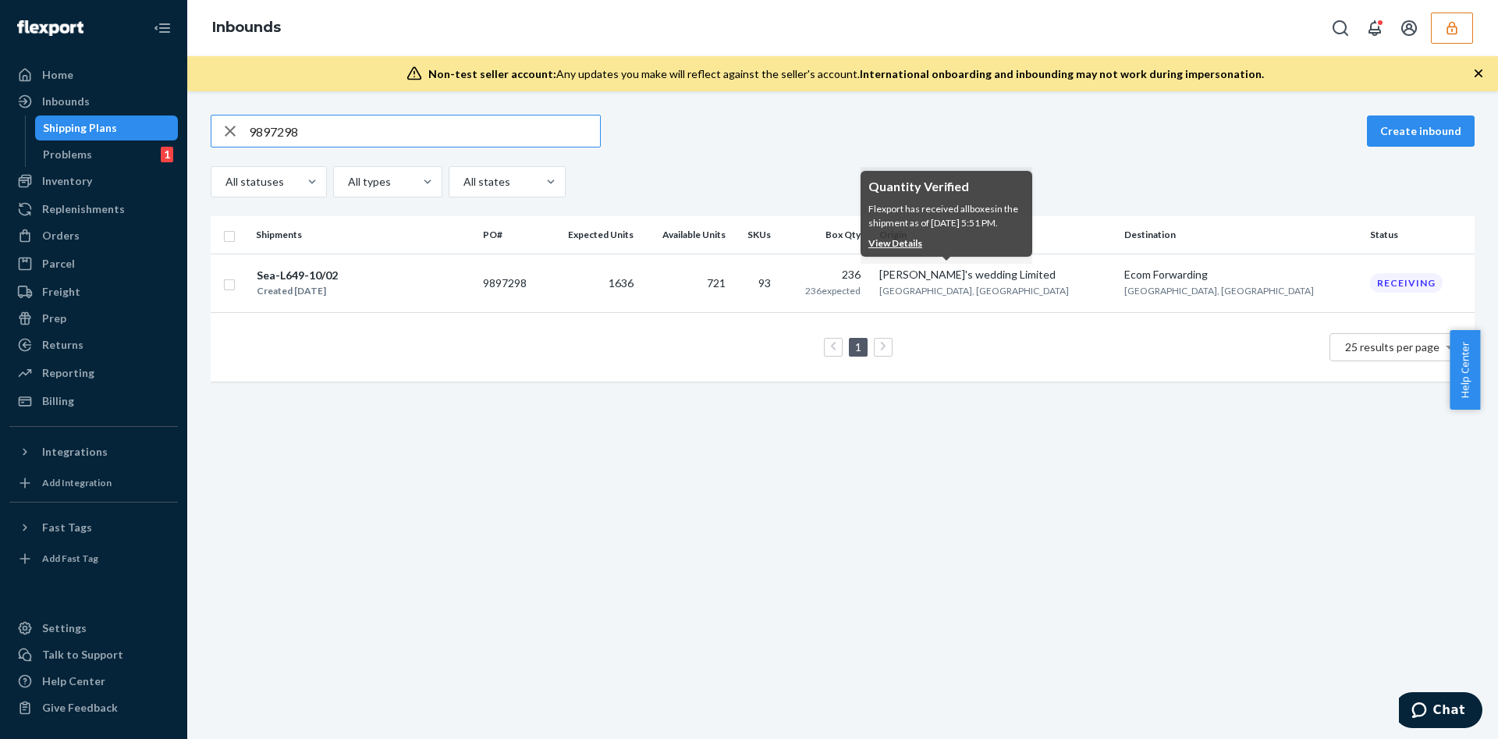
type input "9897298"
click at [861, 277] on div "236" at bounding box center [825, 275] width 71 height 16
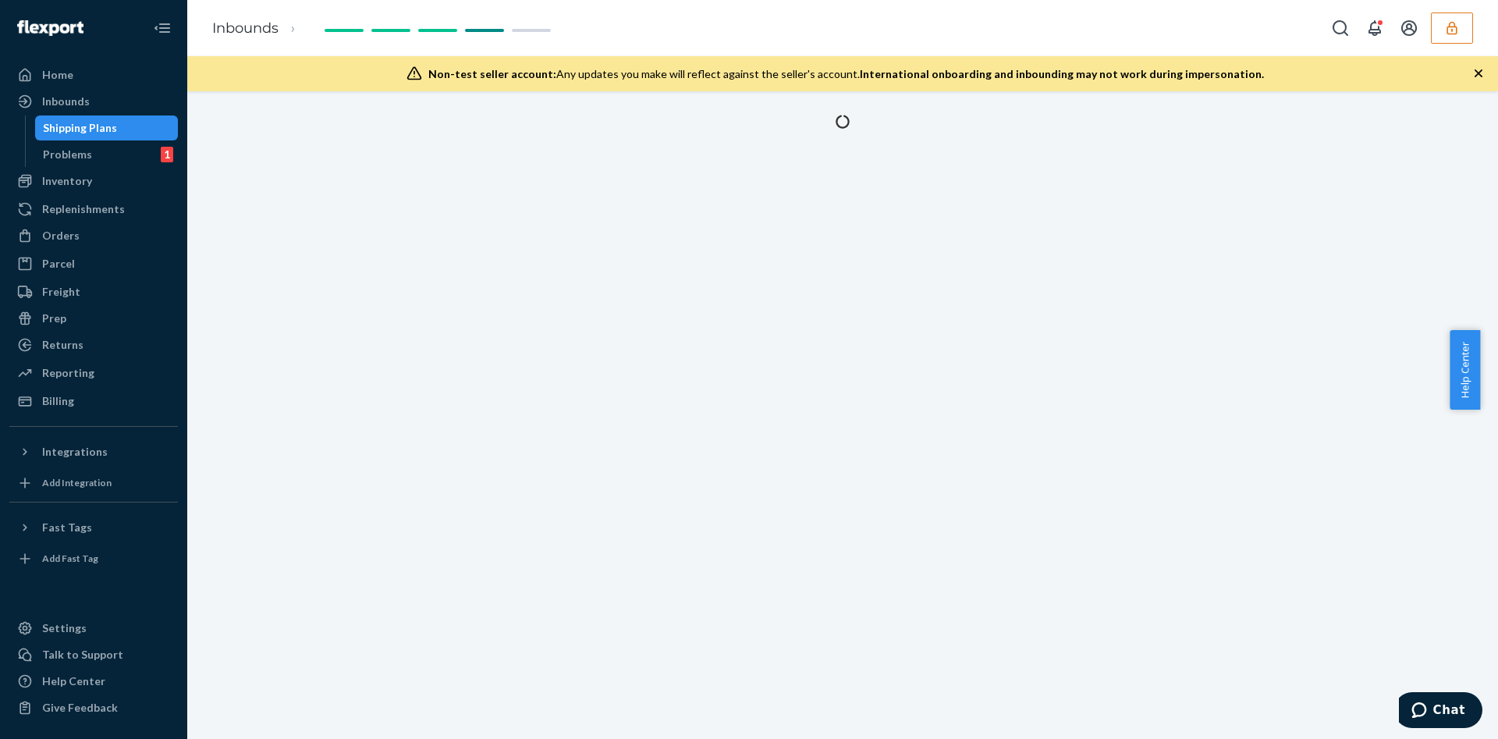
click at [1441, 24] on button "button" at bounding box center [1452, 27] width 42 height 31
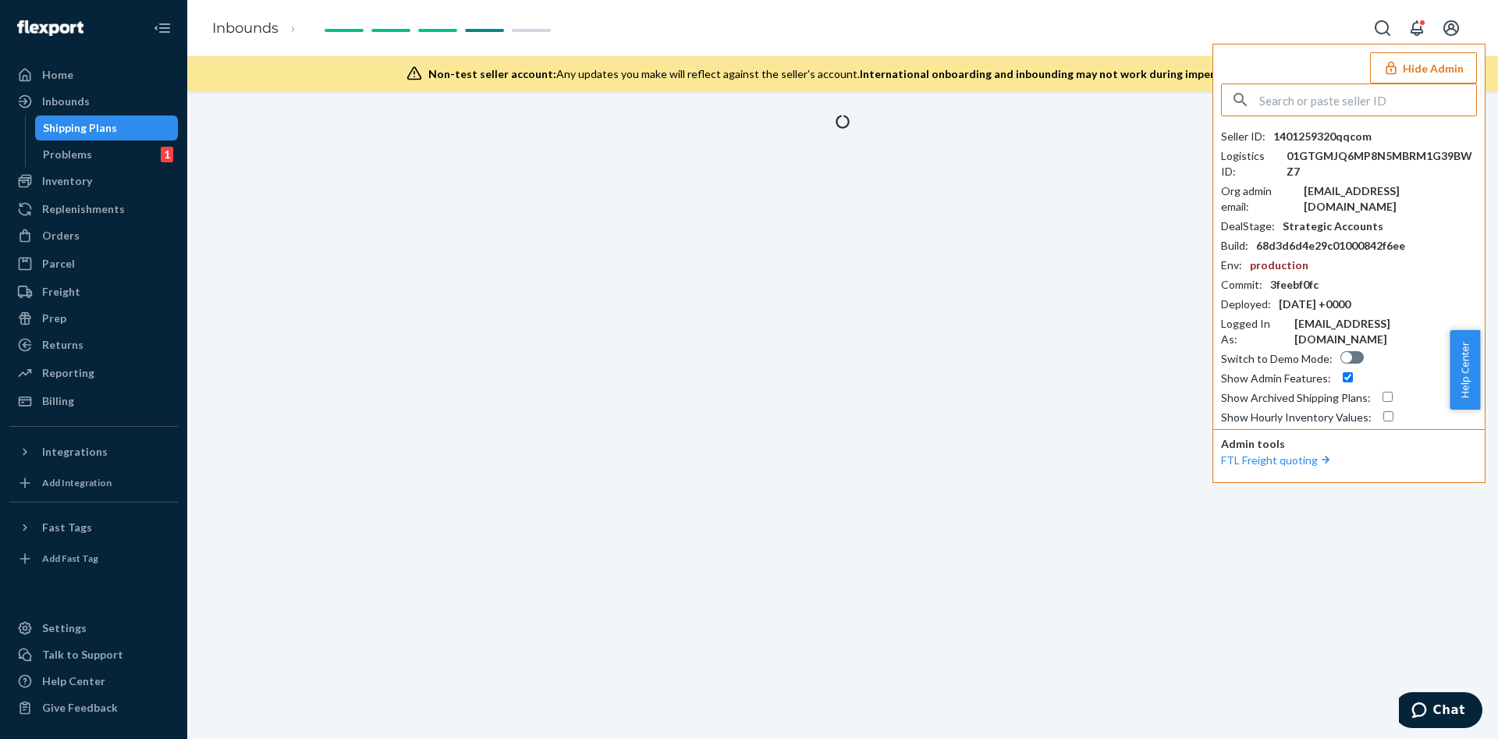
click at [1441, 83] on div at bounding box center [1349, 99] width 256 height 33
click at [1427, 77] on button "Hide Admin" at bounding box center [1423, 67] width 107 height 31
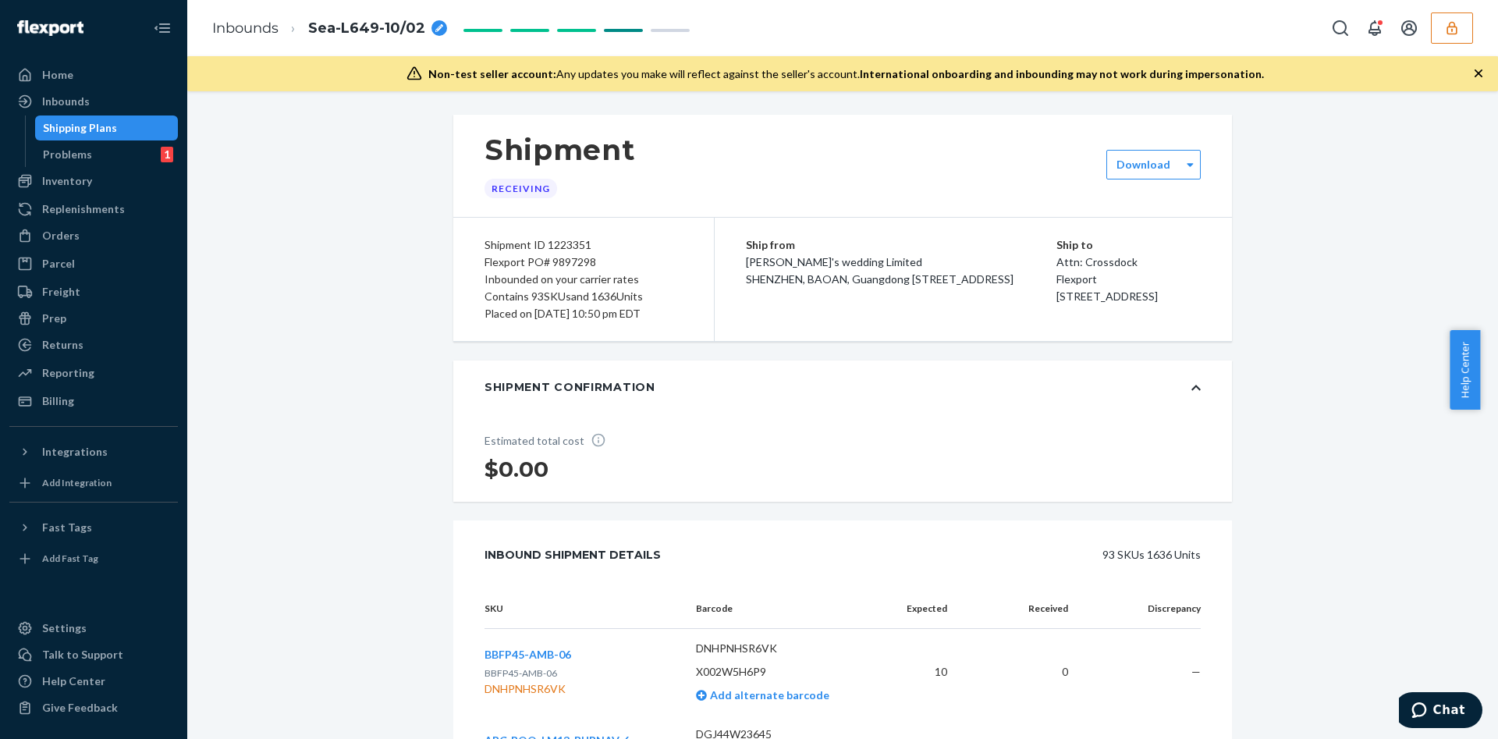
click at [552, 239] on div "Shipment ID 1223351" at bounding box center [584, 244] width 198 height 17
copy div "1223351"
click at [1466, 16] on button "button" at bounding box center [1452, 27] width 42 height 31
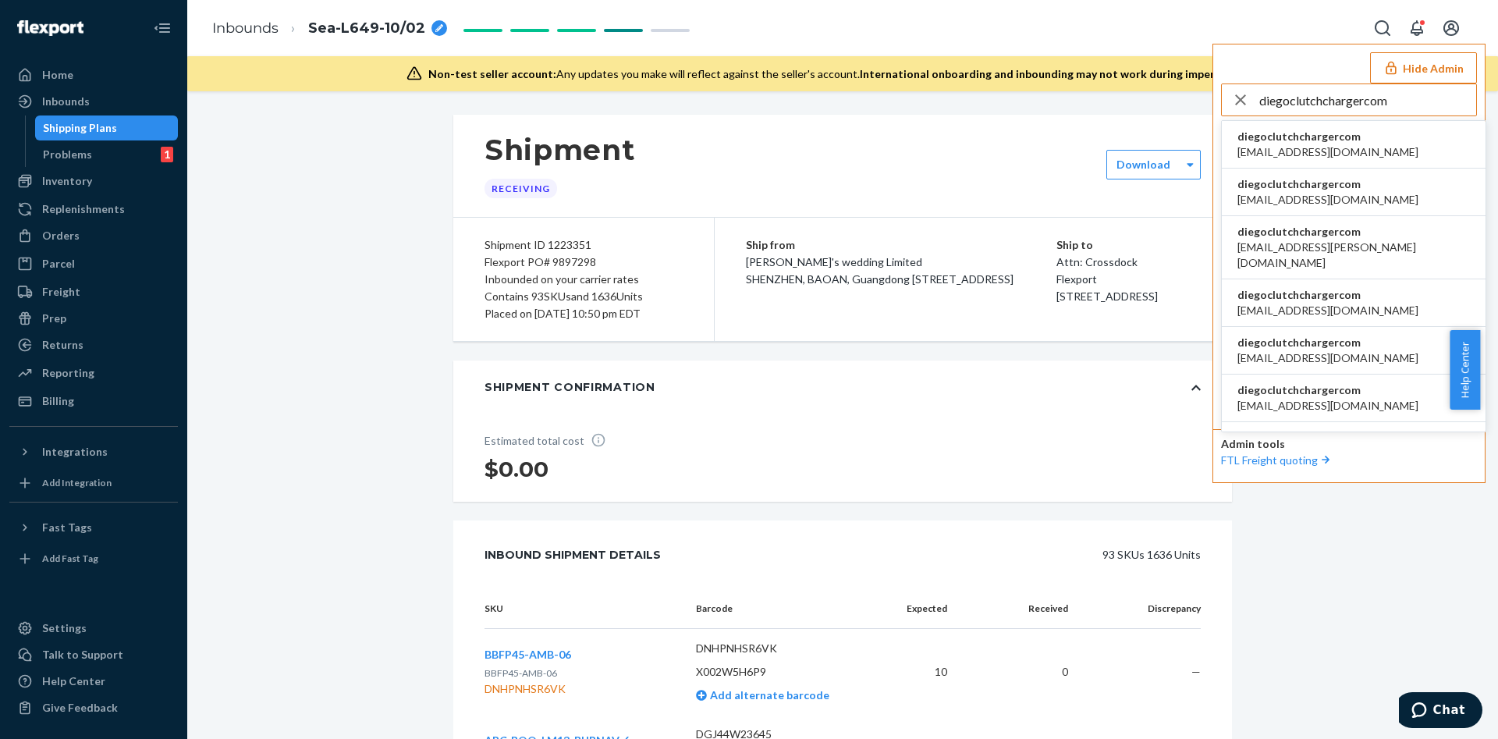
type input "diegoclutchchargercom"
click at [1350, 133] on span "diegoclutchchargercom" at bounding box center [1328, 137] width 181 height 16
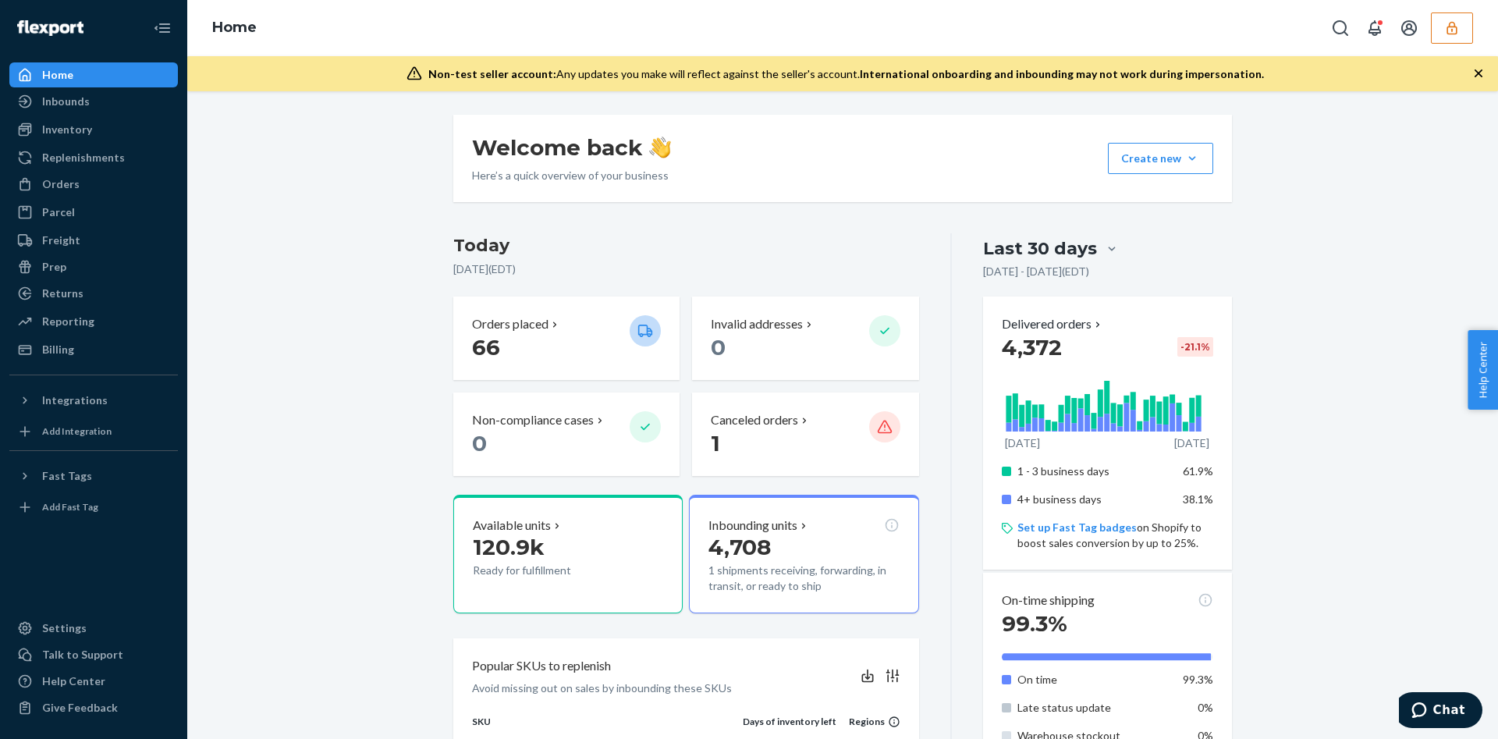
click at [1458, 23] on icon "button" at bounding box center [1452, 28] width 16 height 16
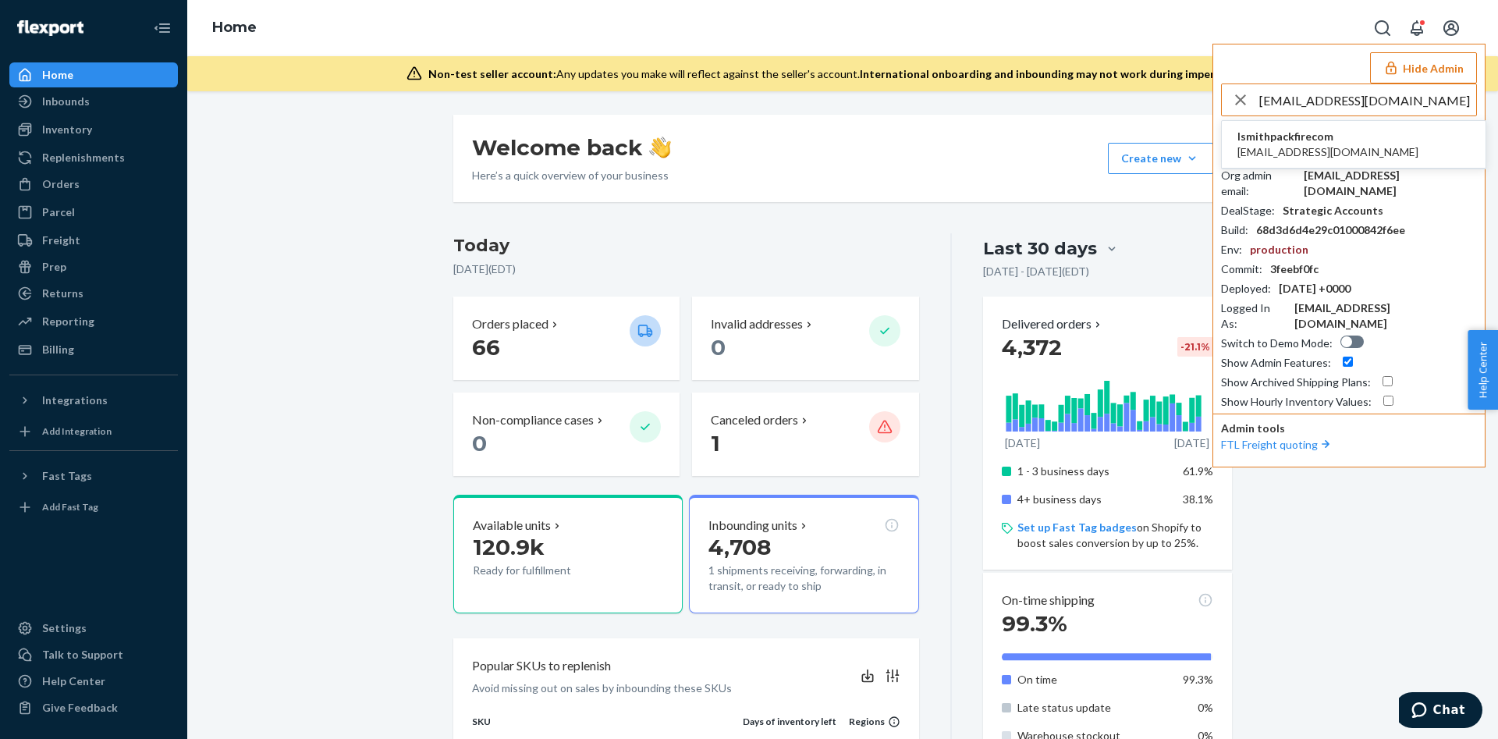
type input "ipolke@packfire.com"
click at [1430, 138] on li "lsmithpackfirecom ipolke@packfire.com" at bounding box center [1354, 145] width 264 height 48
